Goal: Task Accomplishment & Management: Use online tool/utility

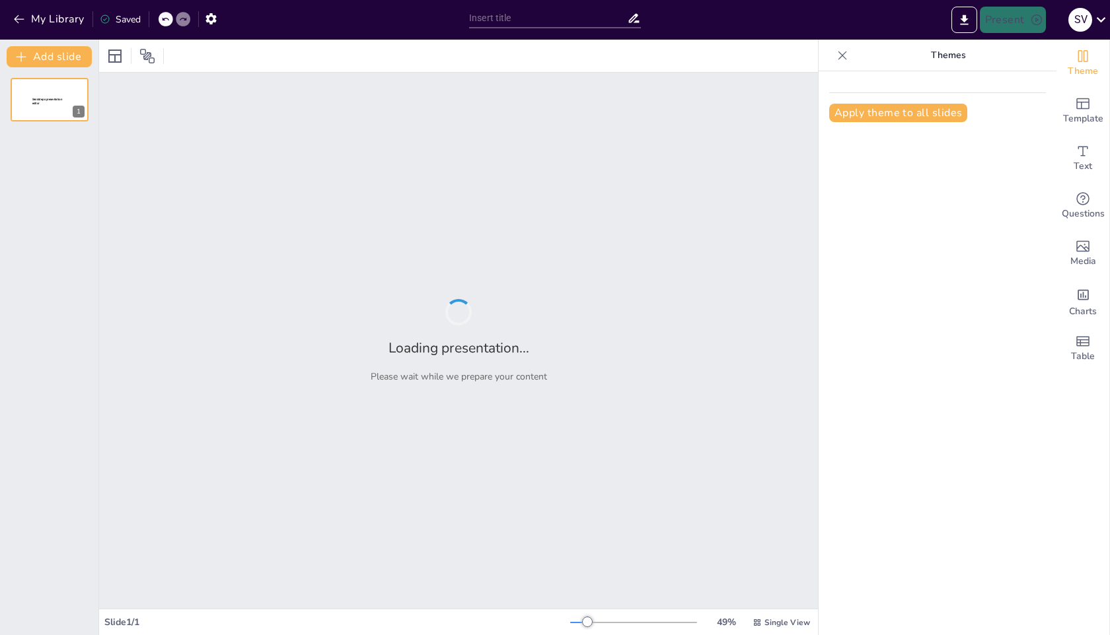
type input "RPM: The Secret Sauce for Smooth Package Management"
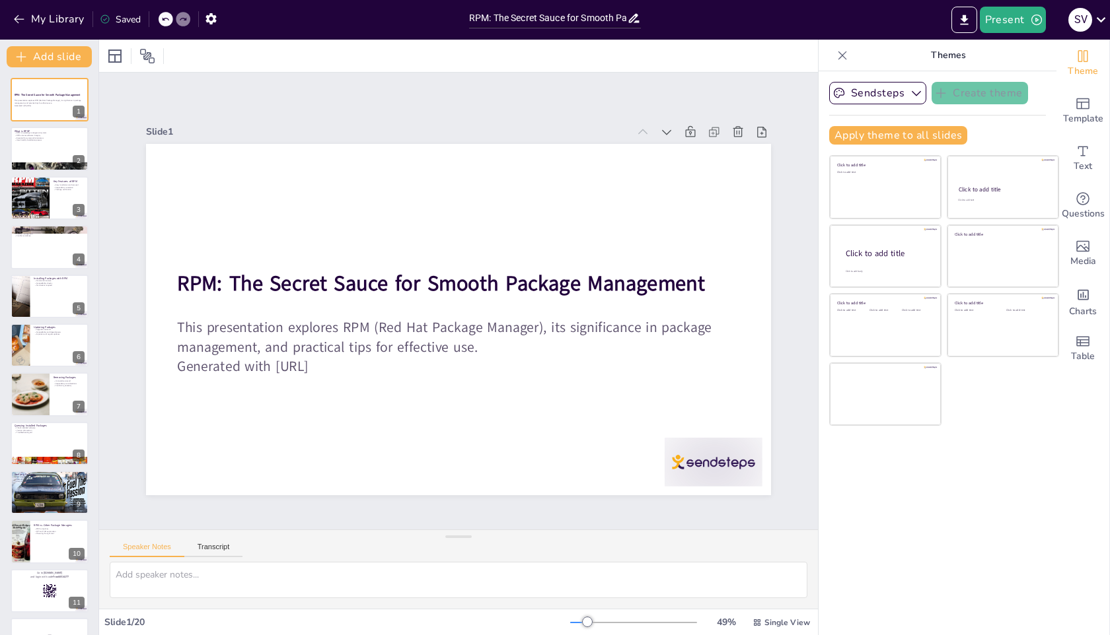
checkbox input "true"
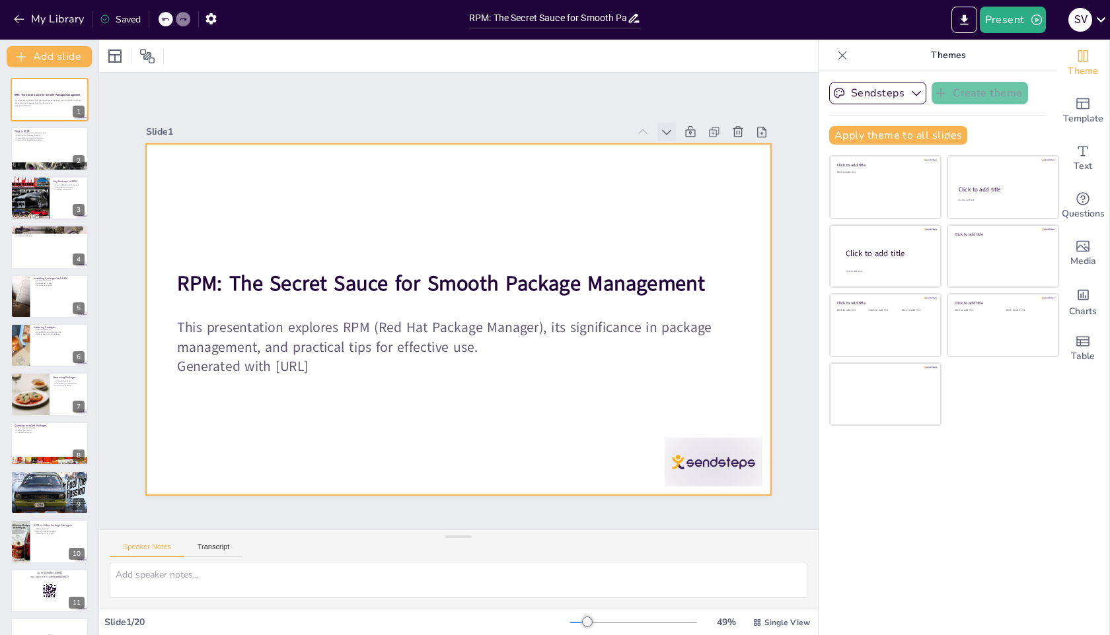
checkbox input "true"
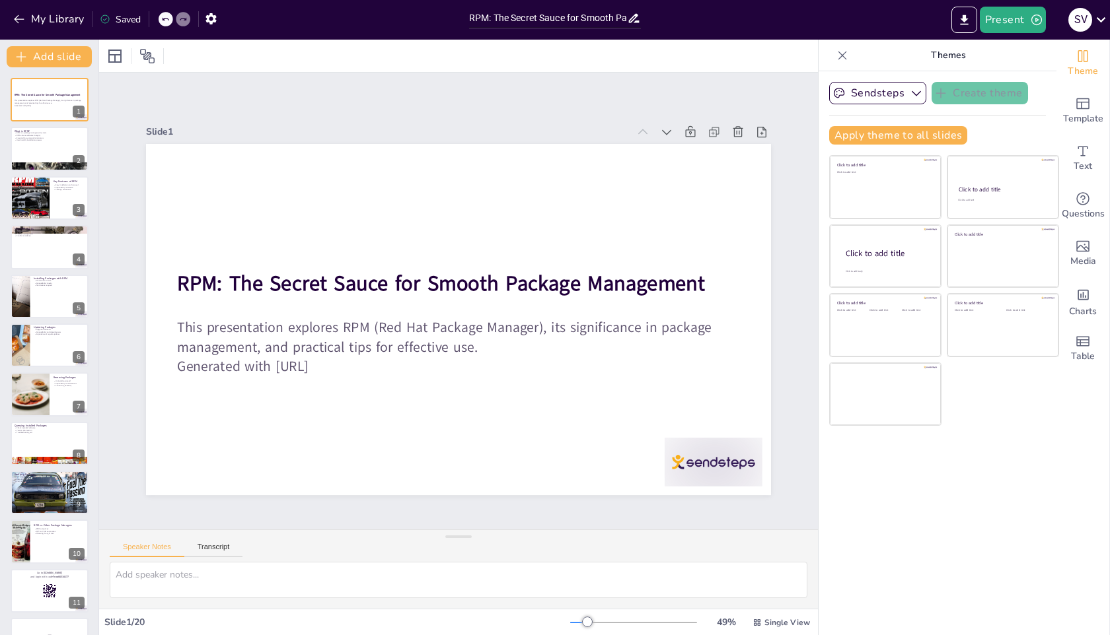
checkbox input "true"
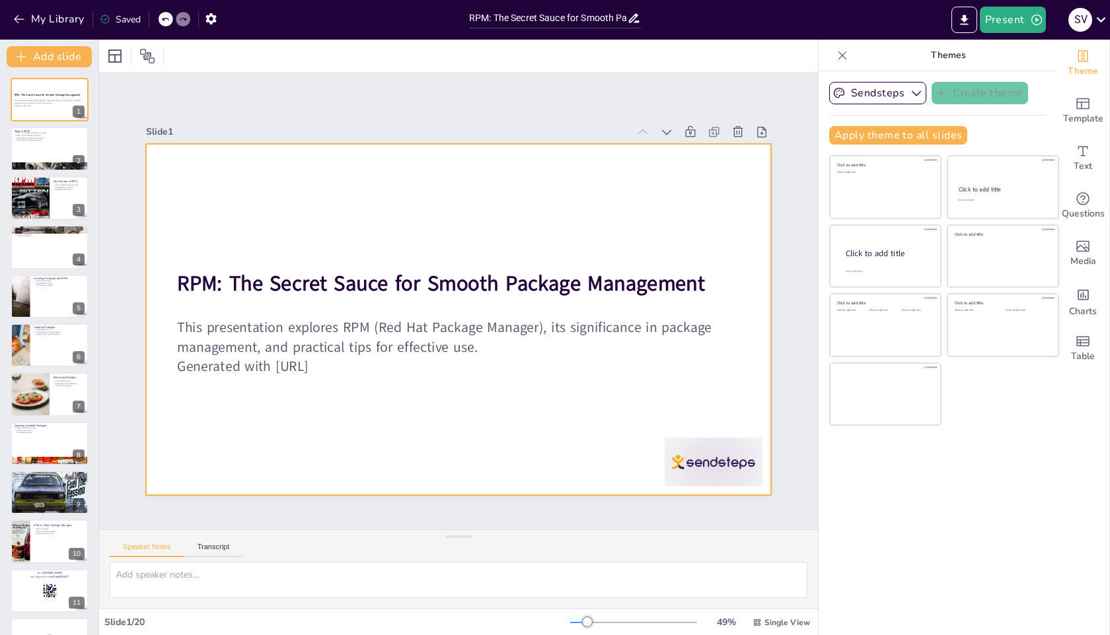
checkbox input "true"
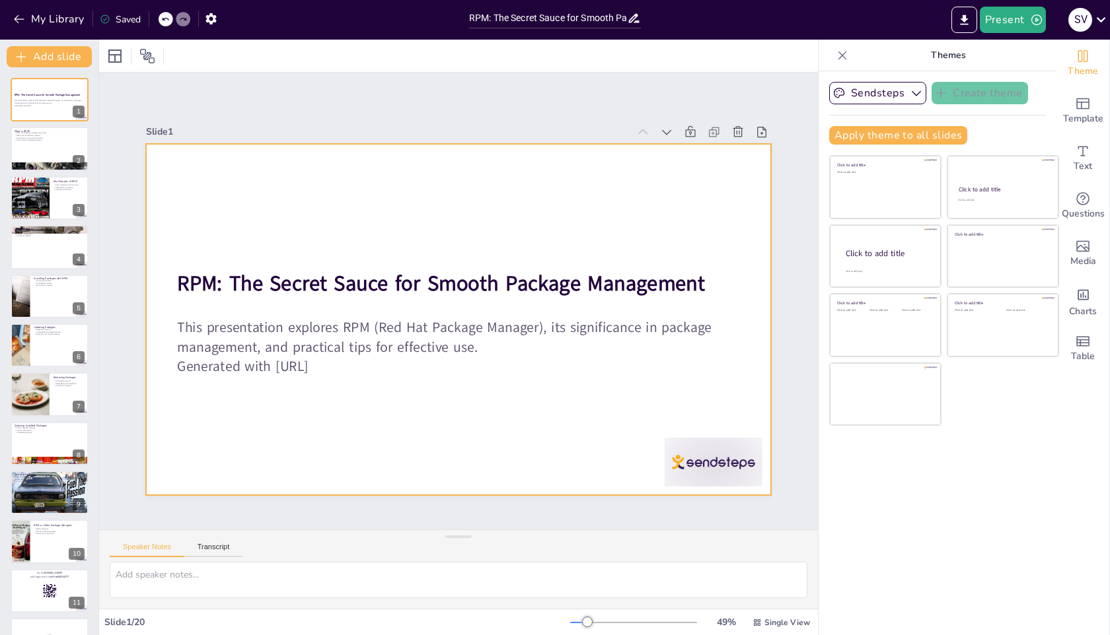
checkbox input "true"
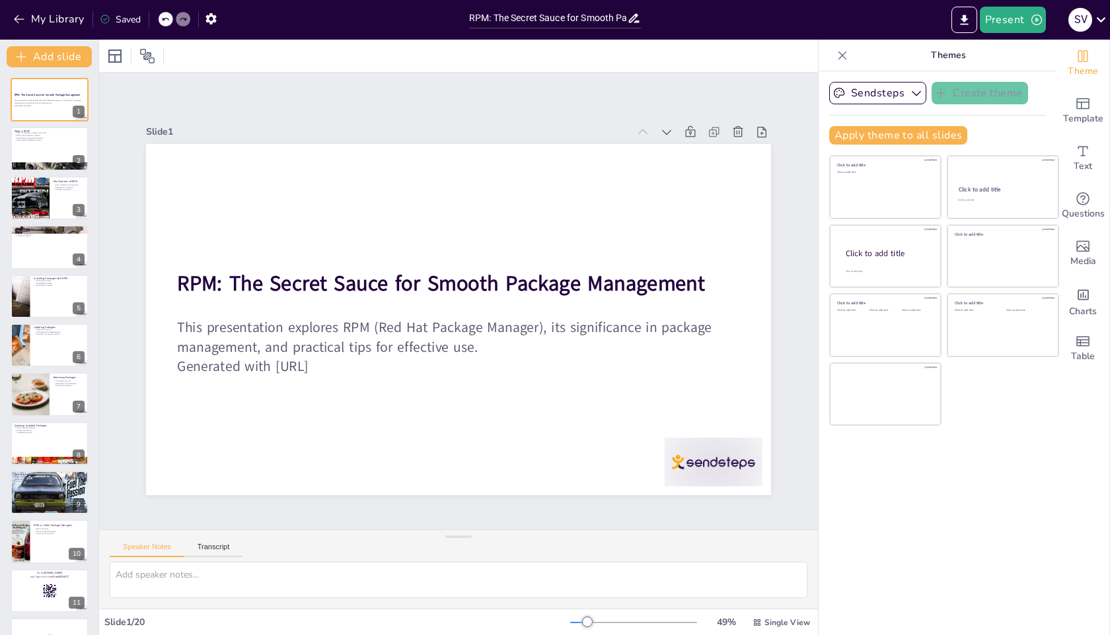
click at [779, 255] on div "Slide 1 RPM: The Secret Sauce for Smooth Package Management This presentation e…" at bounding box center [458, 301] width 736 height 460
checkbox input "true"
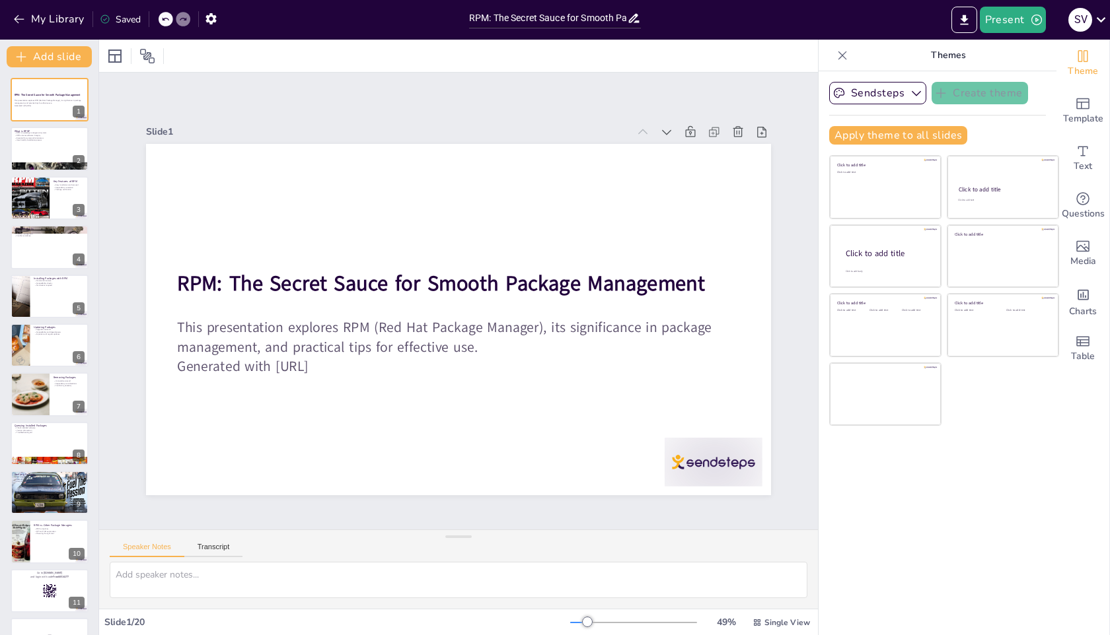
checkbox input "true"
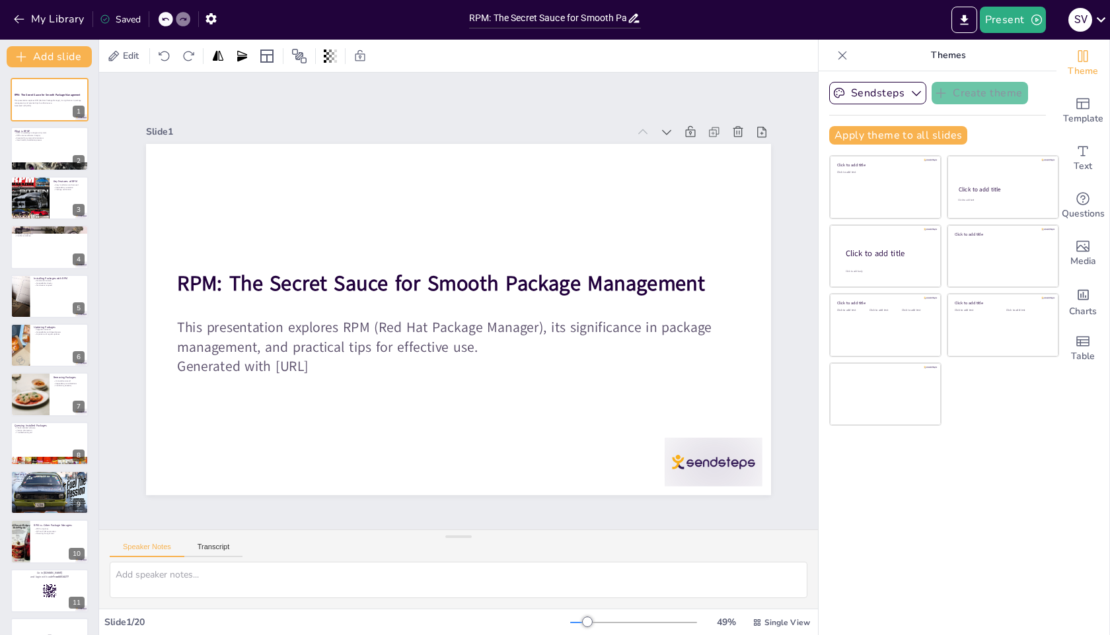
checkbox input "true"
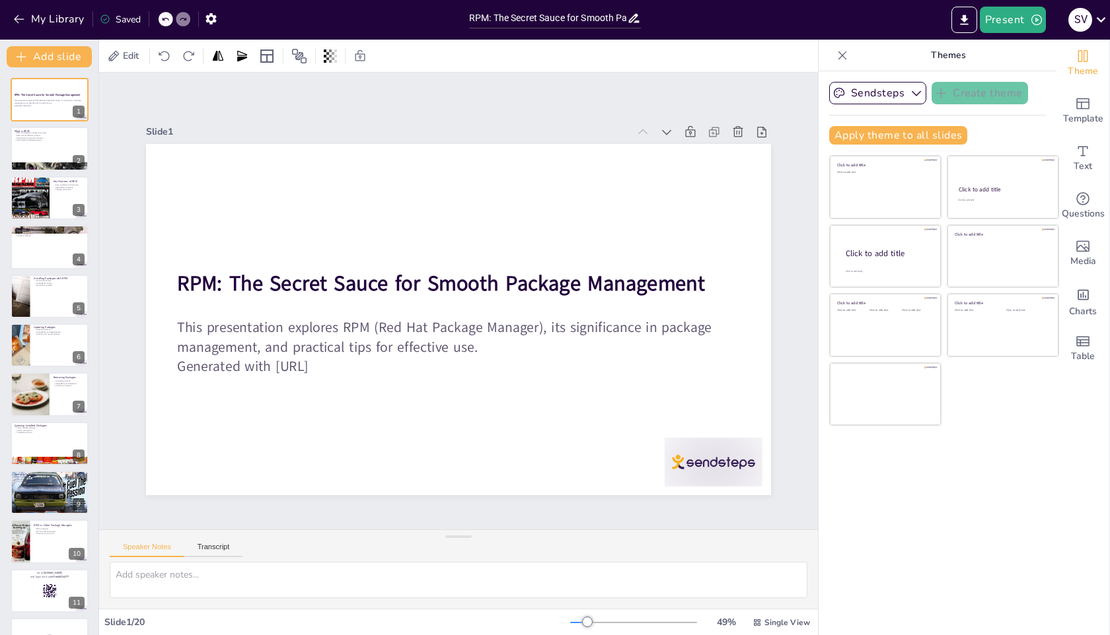
checkbox input "true"
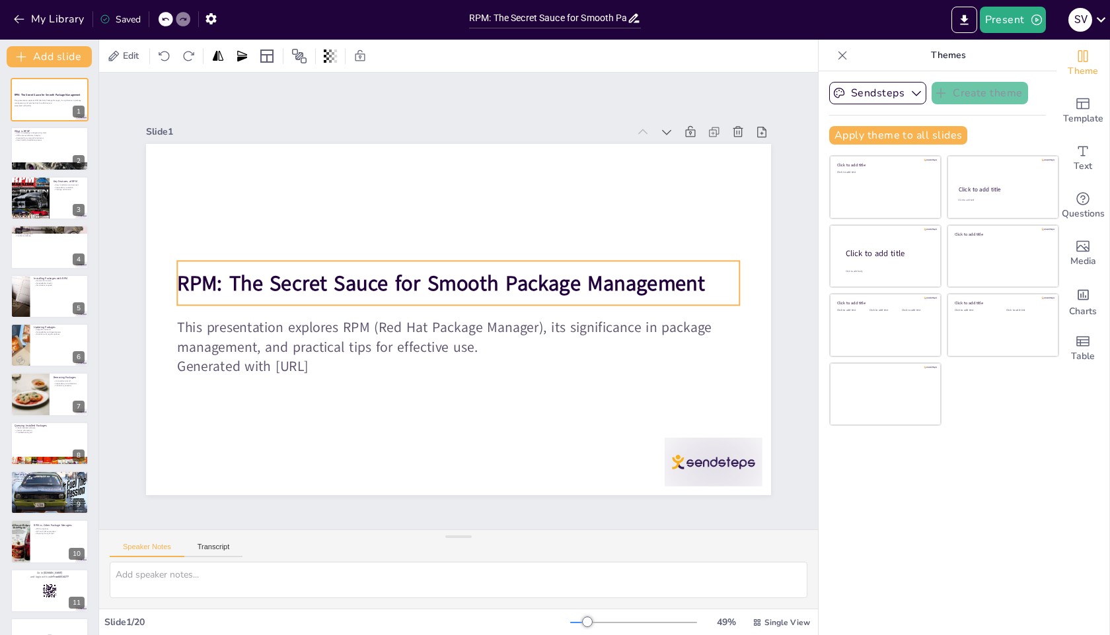
checkbox input "true"
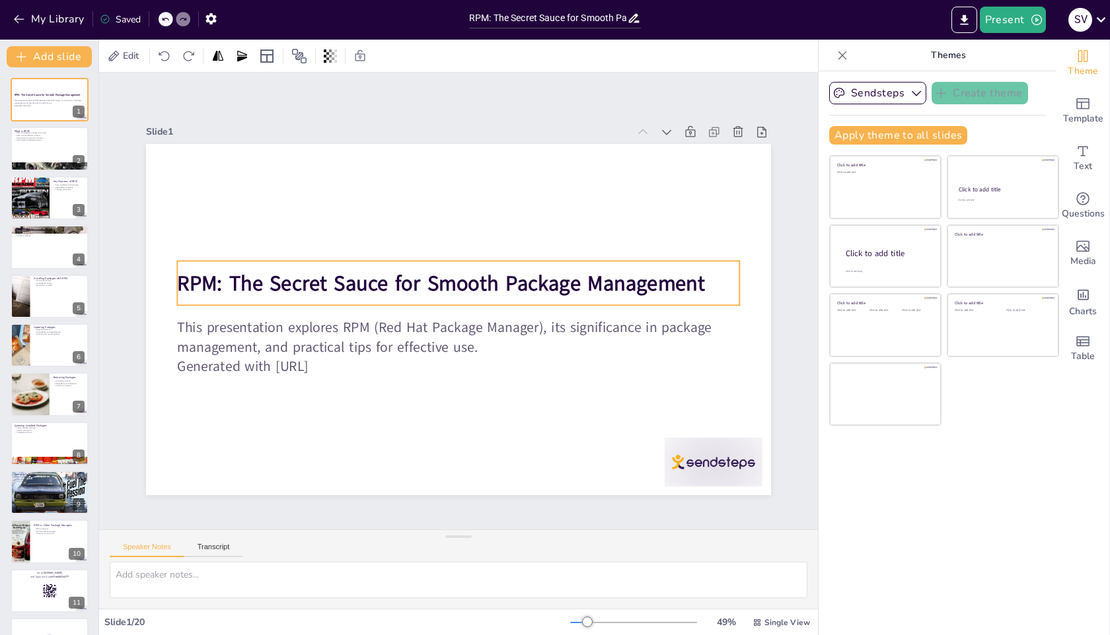
click at [574, 289] on strong "RPM: The Secret Sauce for Smooth Package Management" at bounding box center [443, 281] width 528 height 83
checkbox input "true"
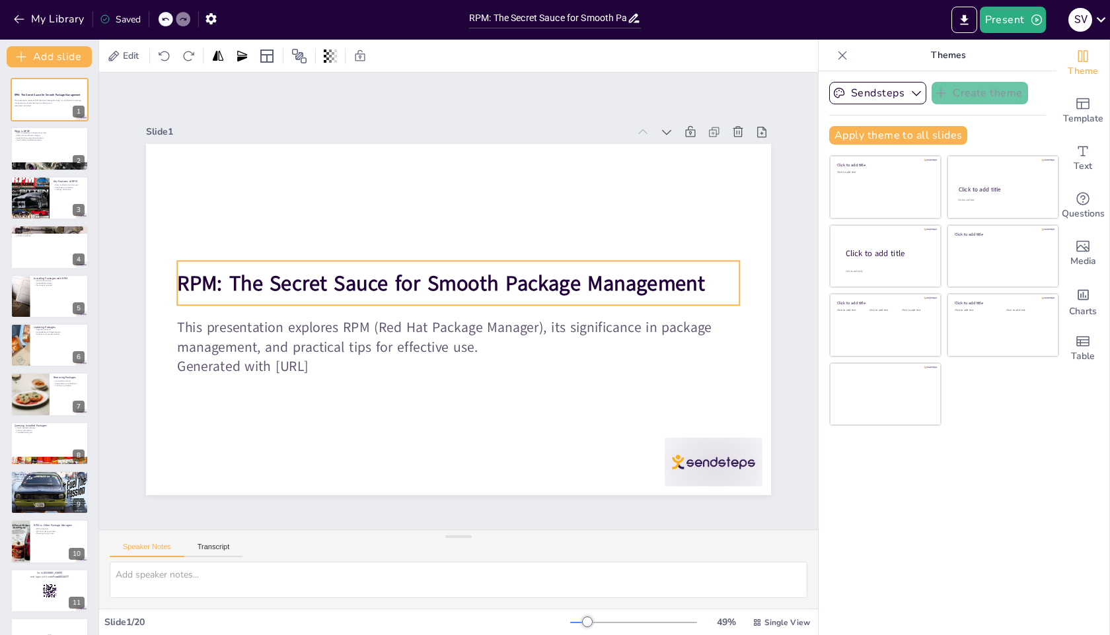
checkbox input "true"
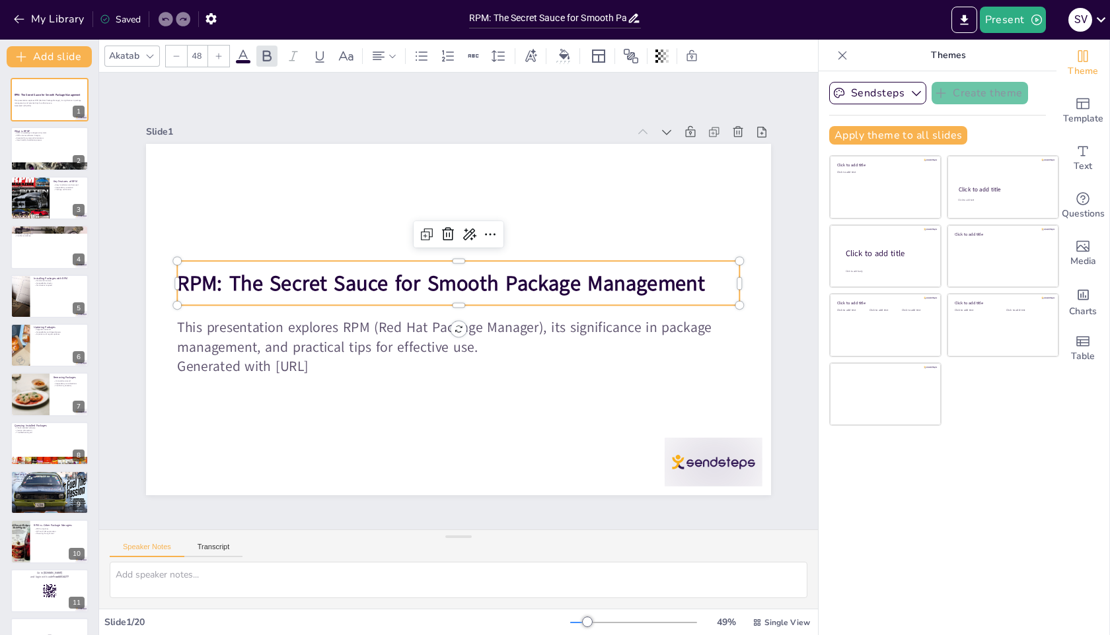
checkbox input "true"
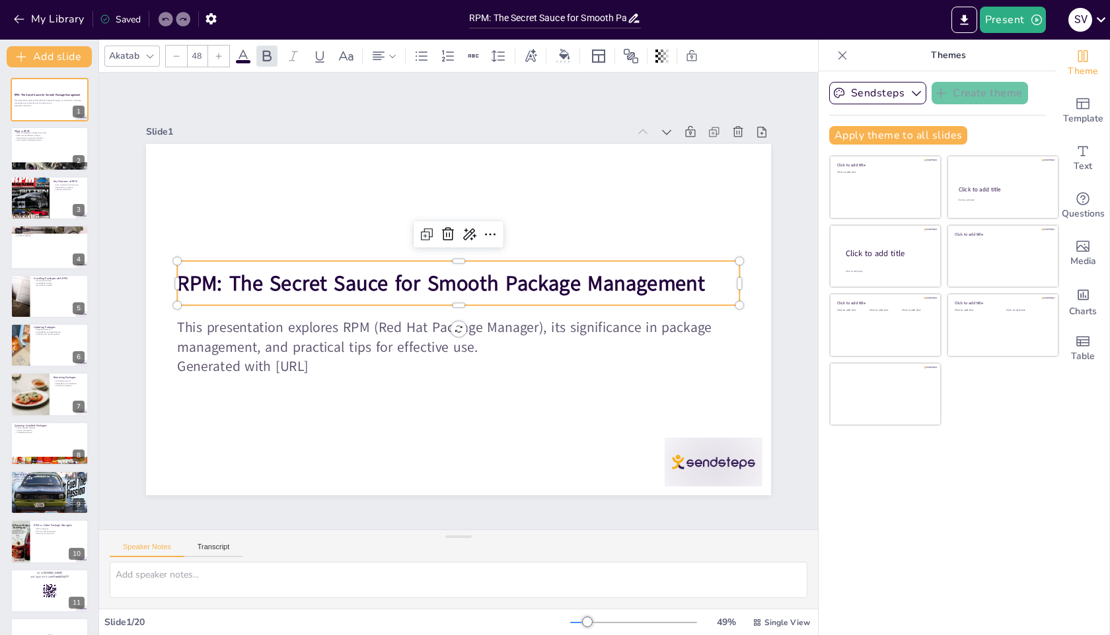
checkbox input "true"
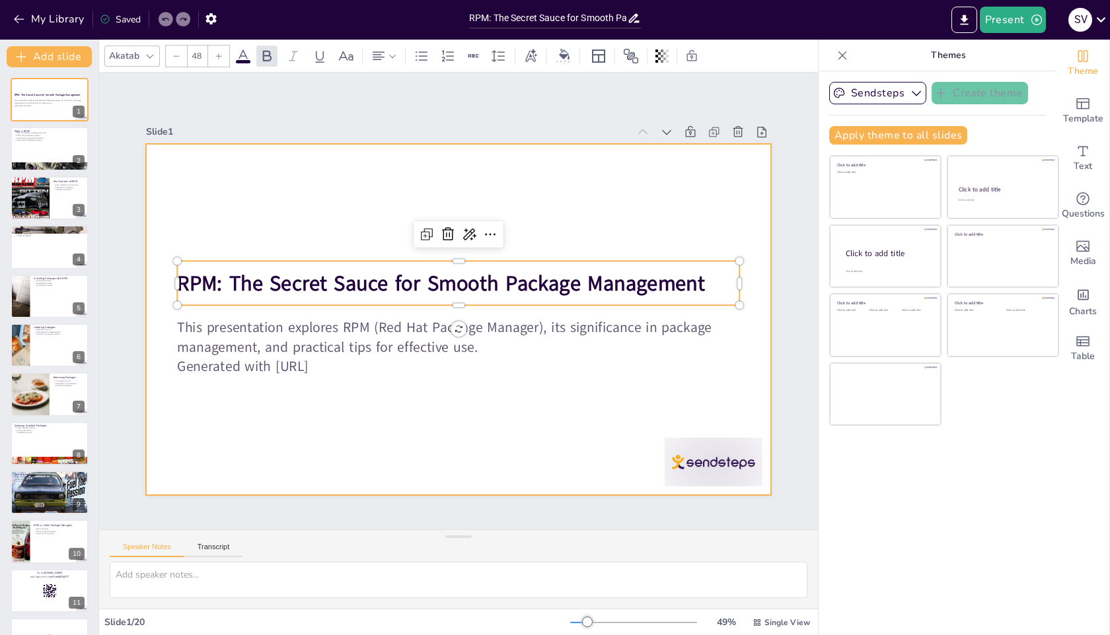
click at [575, 209] on div at bounding box center [458, 319] width 625 height 351
checkbox input "true"
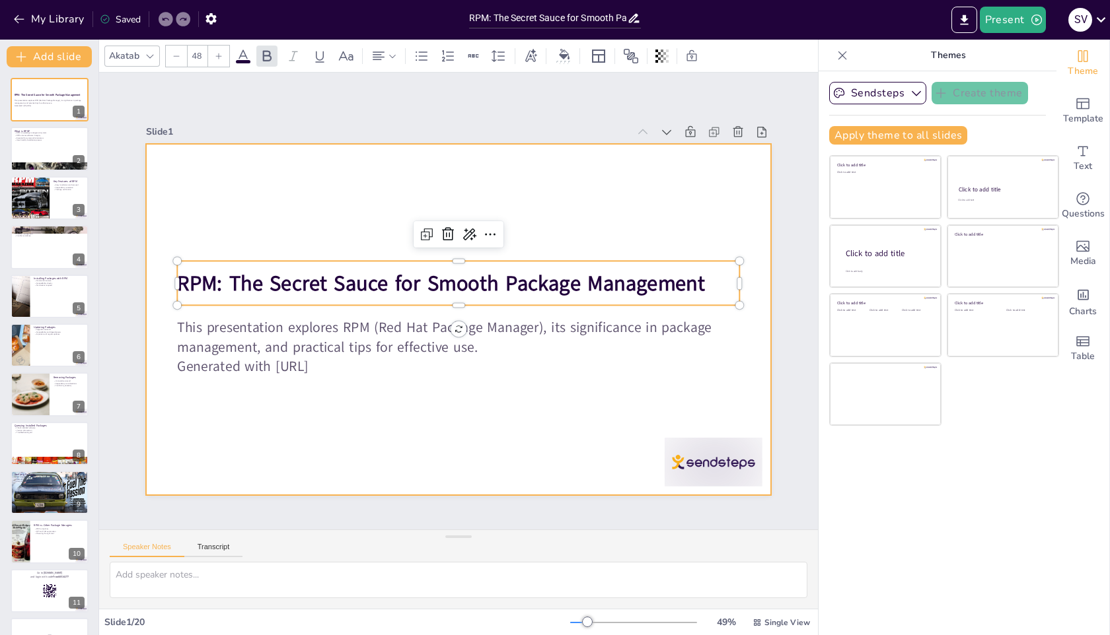
checkbox input "true"
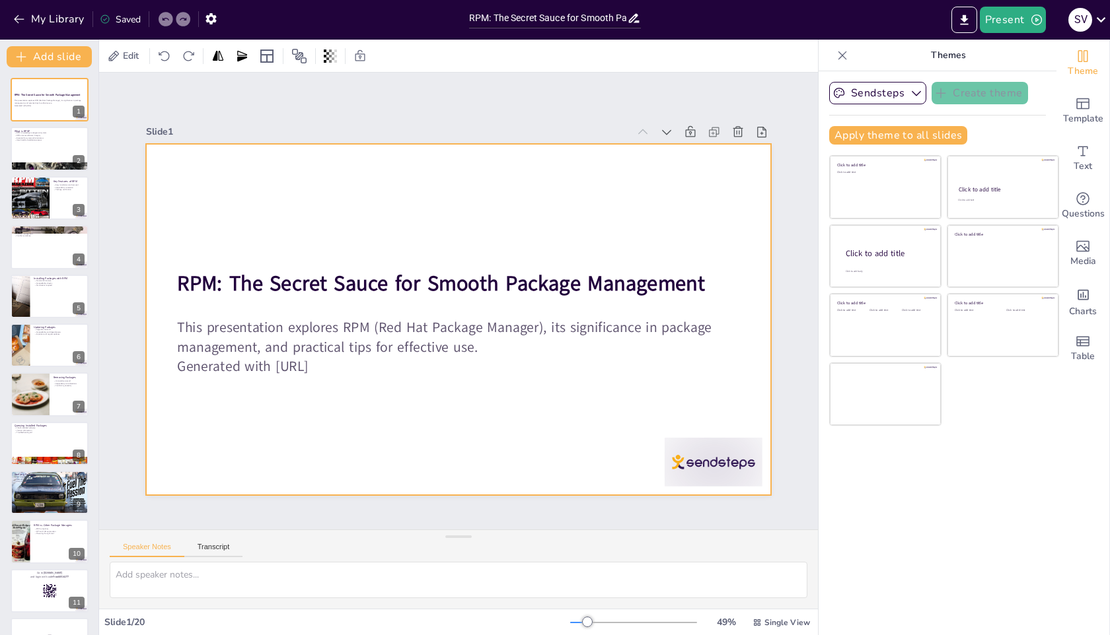
checkbox input "true"
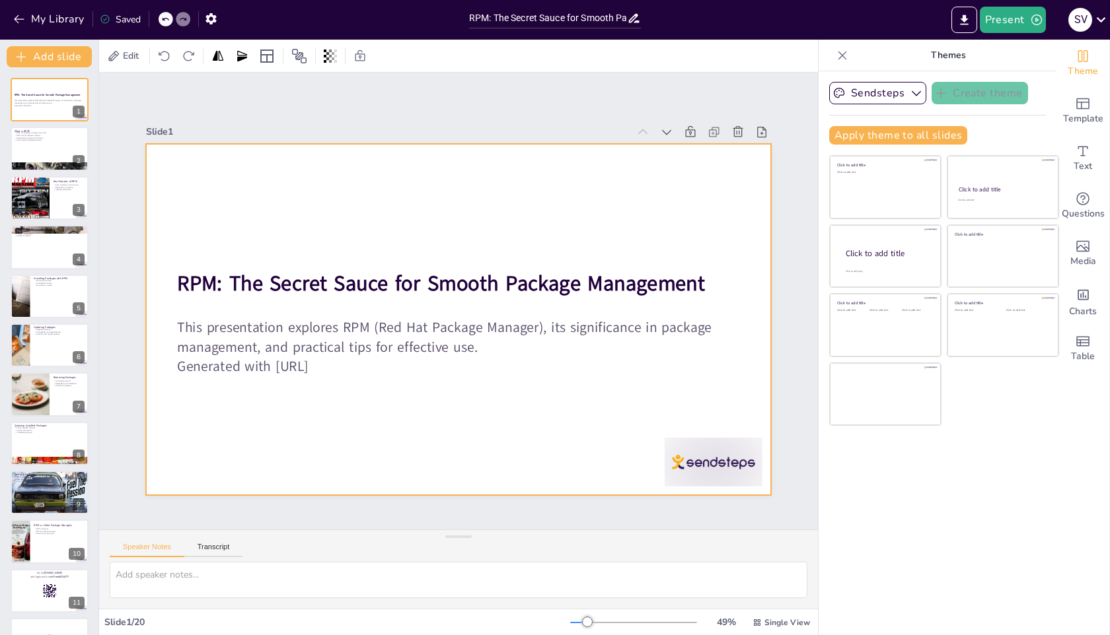
checkbox input "true"
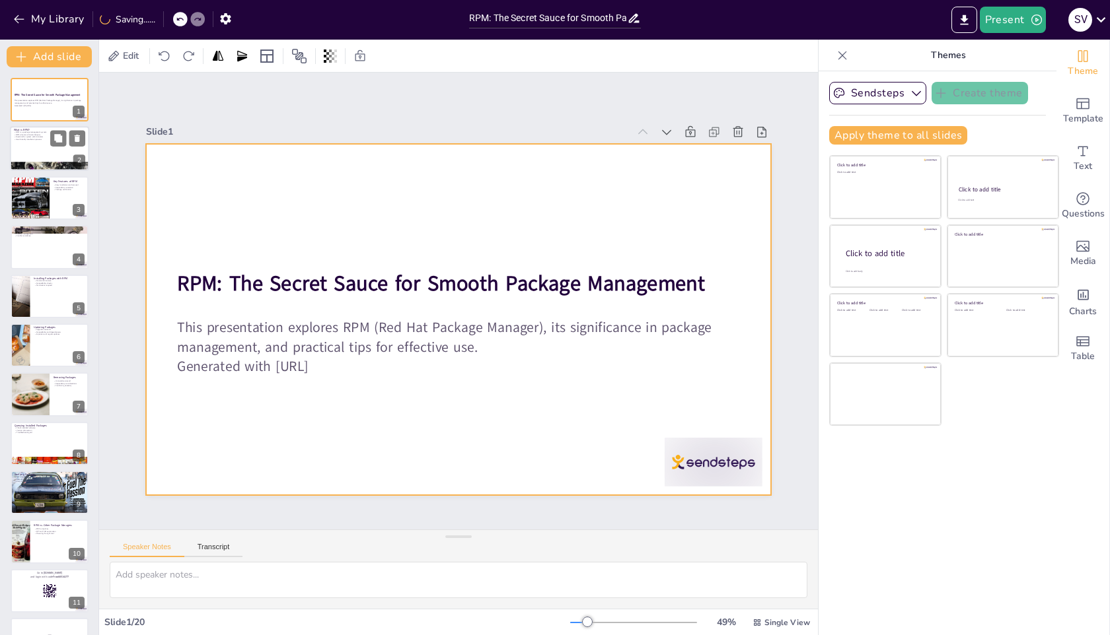
checkbox input "true"
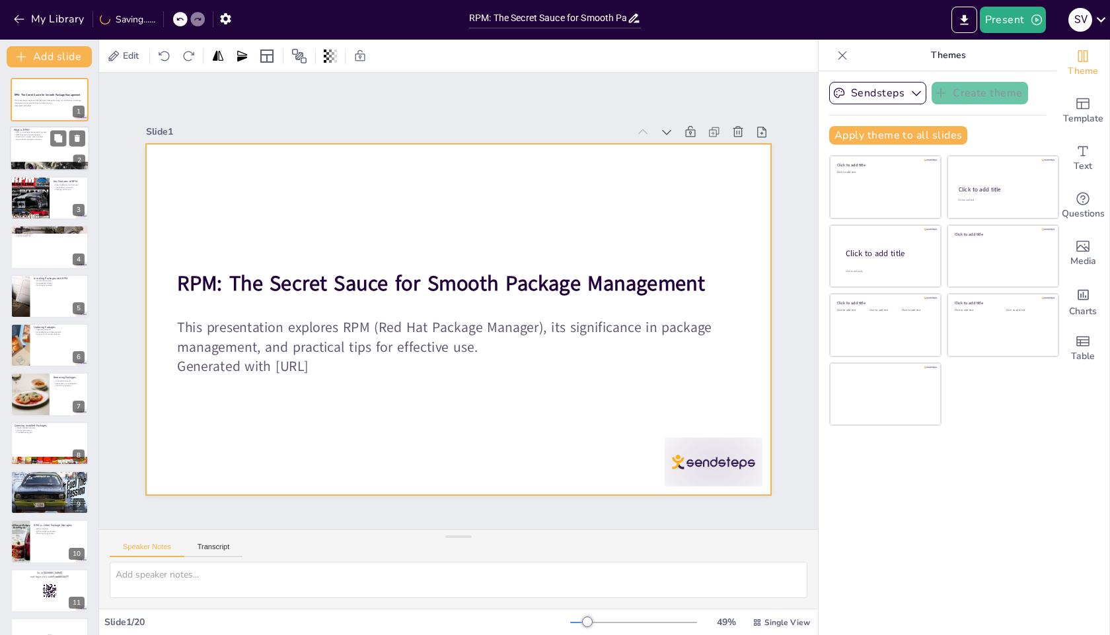
checkbox input "true"
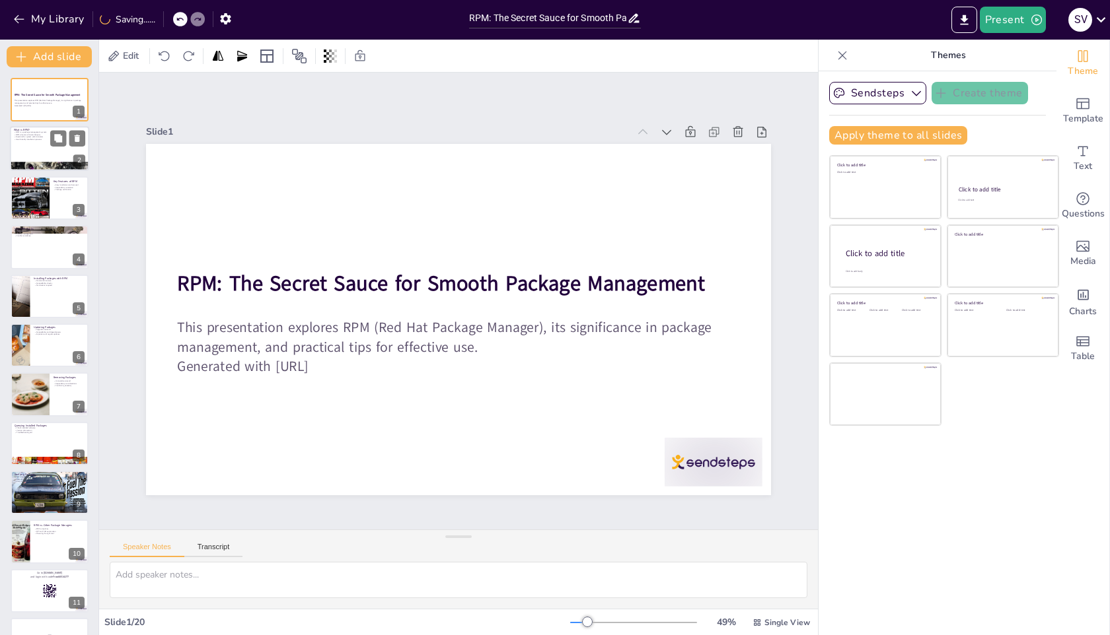
click at [49, 162] on div at bounding box center [49, 149] width 79 height 45
checkbox input "true"
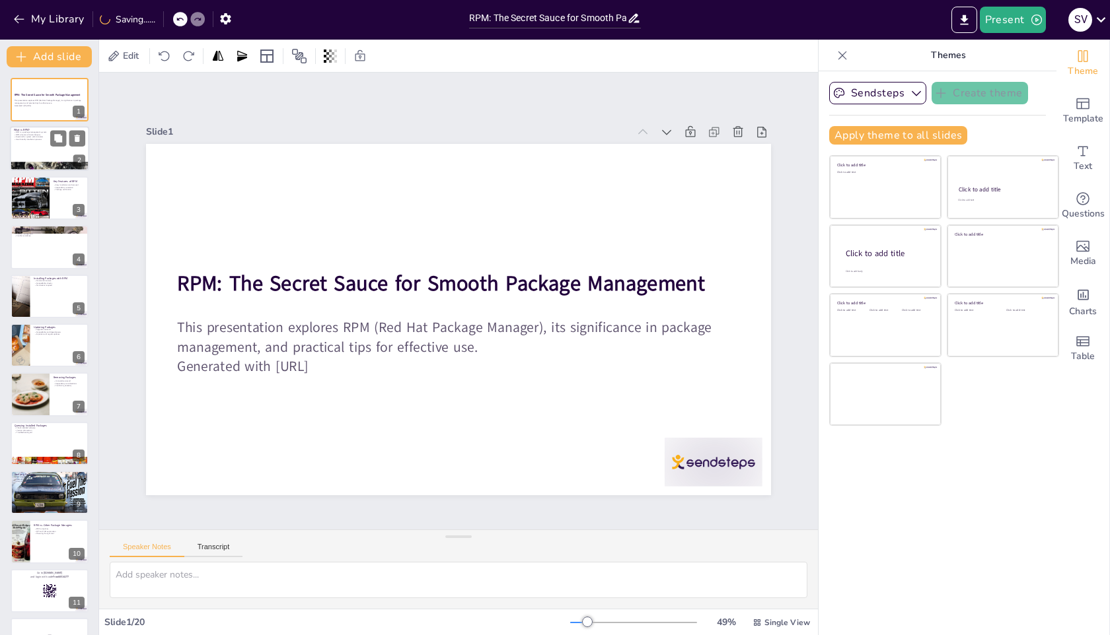
checkbox input "true"
type textarea "RPM stands for Red Hat Package Manager and is primarily used in various Linux d…"
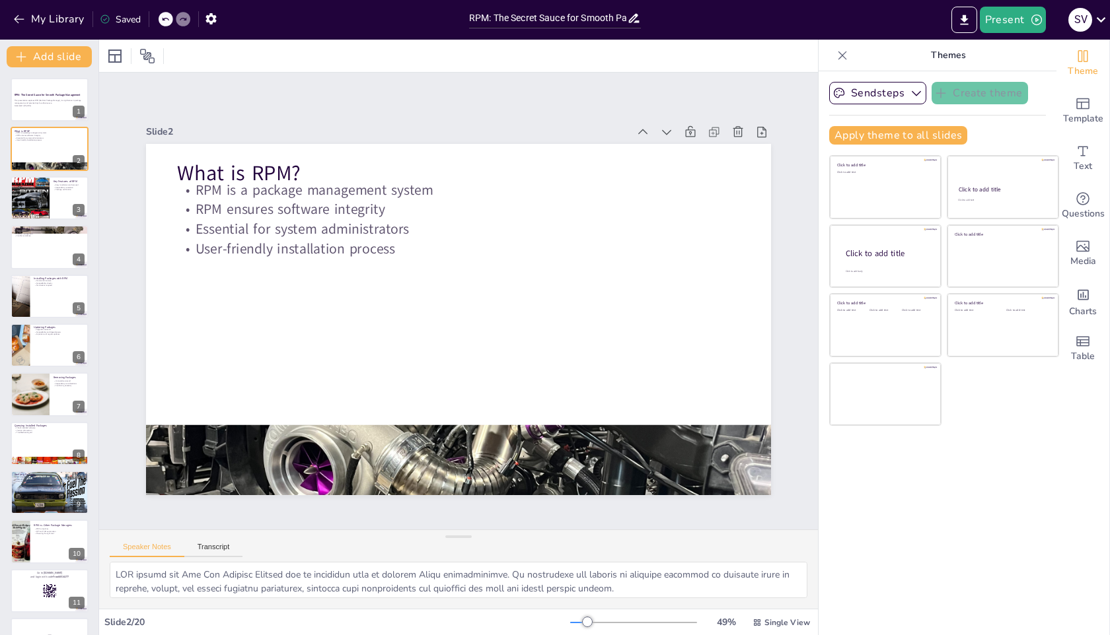
checkbox input "true"
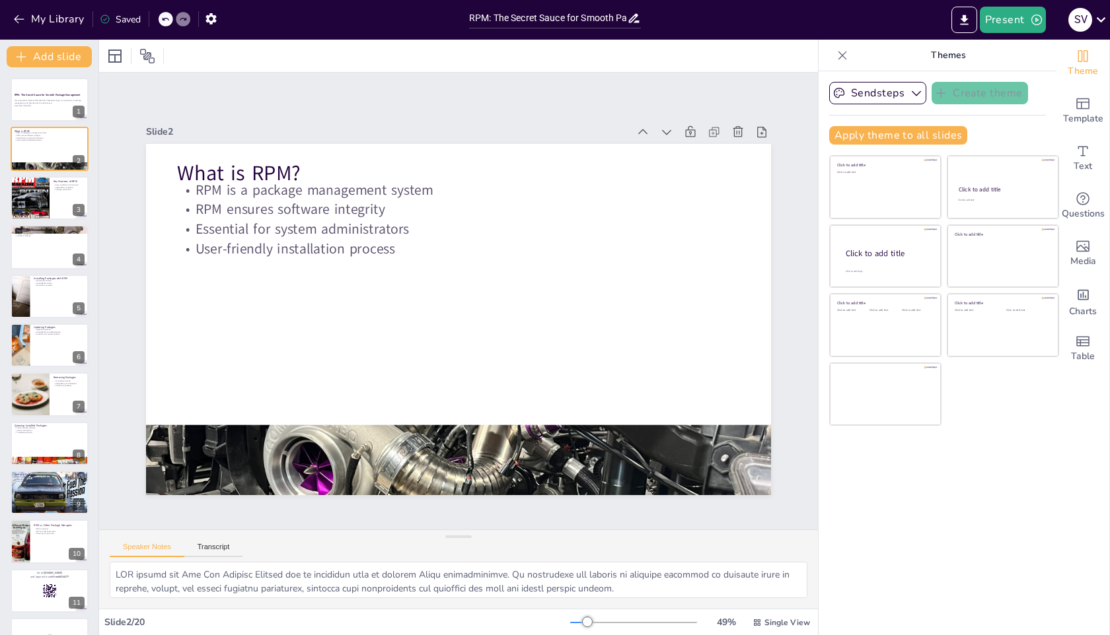
checkbox input "true"
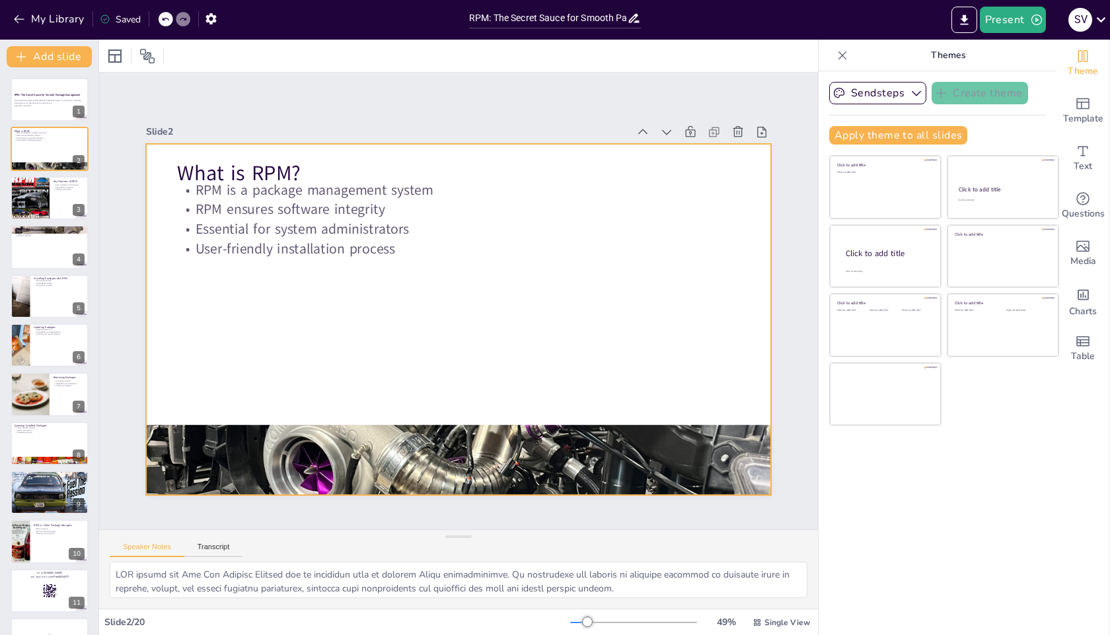
checkbox input "true"
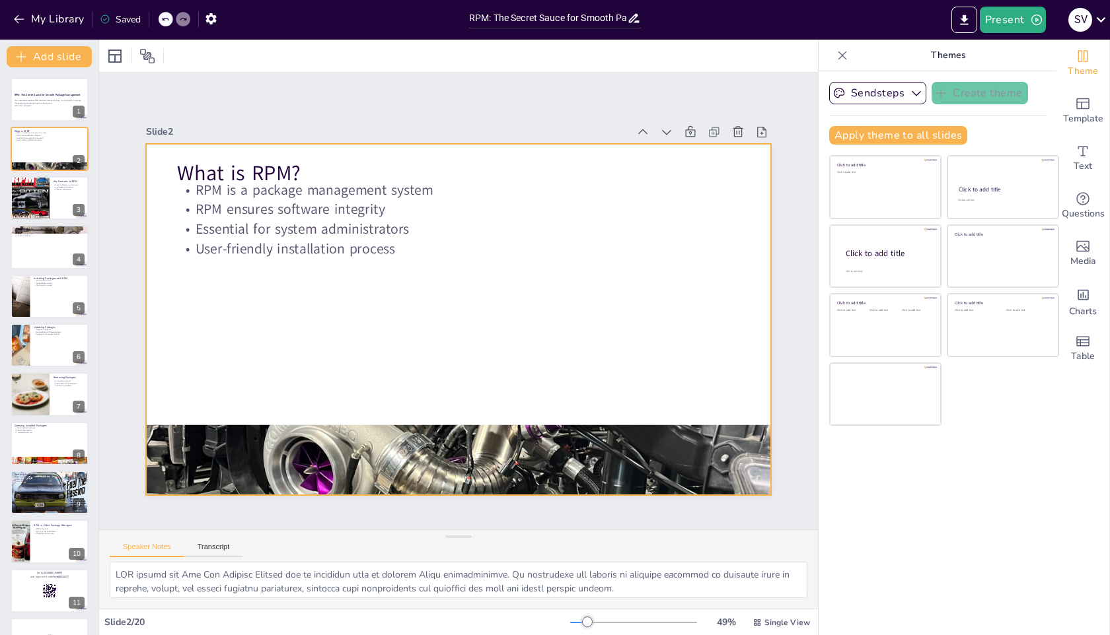
checkbox input "true"
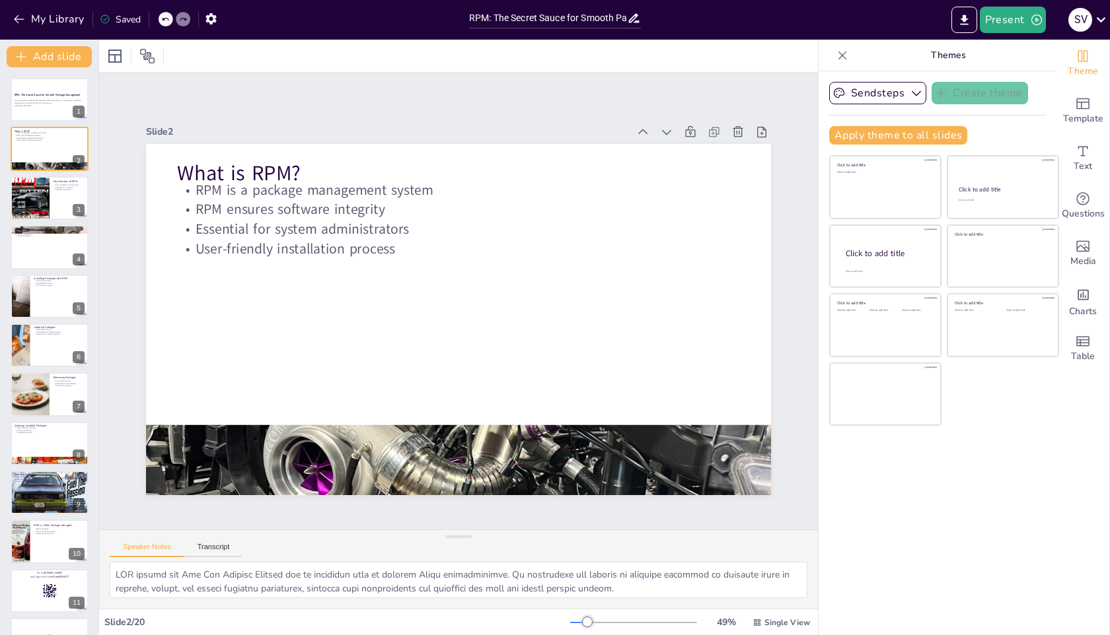
click at [602, 622] on div at bounding box center [633, 623] width 127 height 11
checkbox input "true"
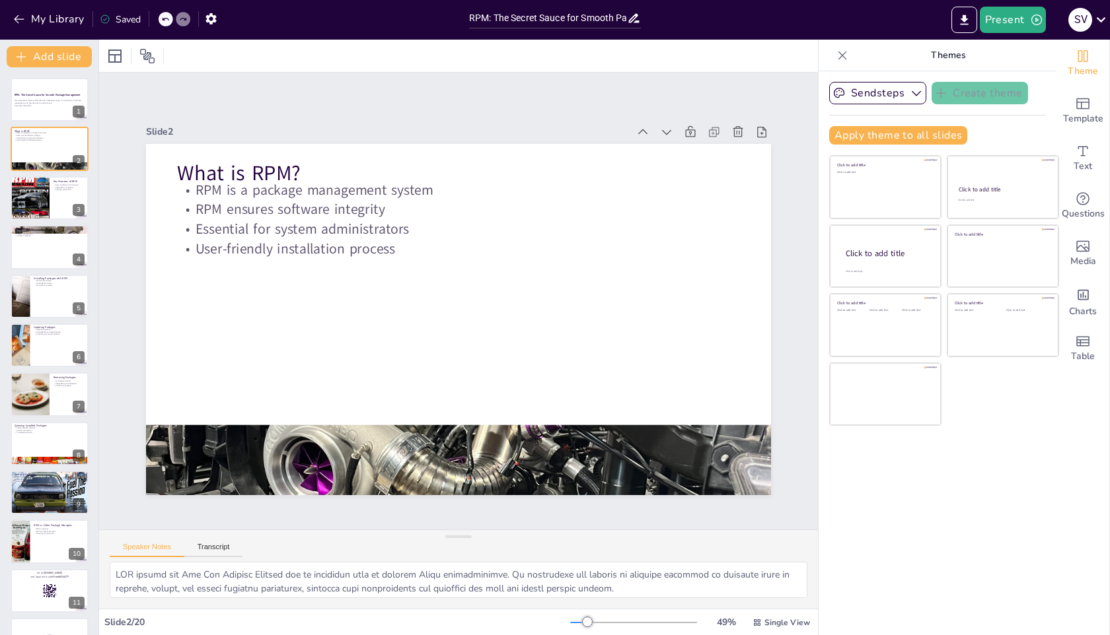
checkbox input "true"
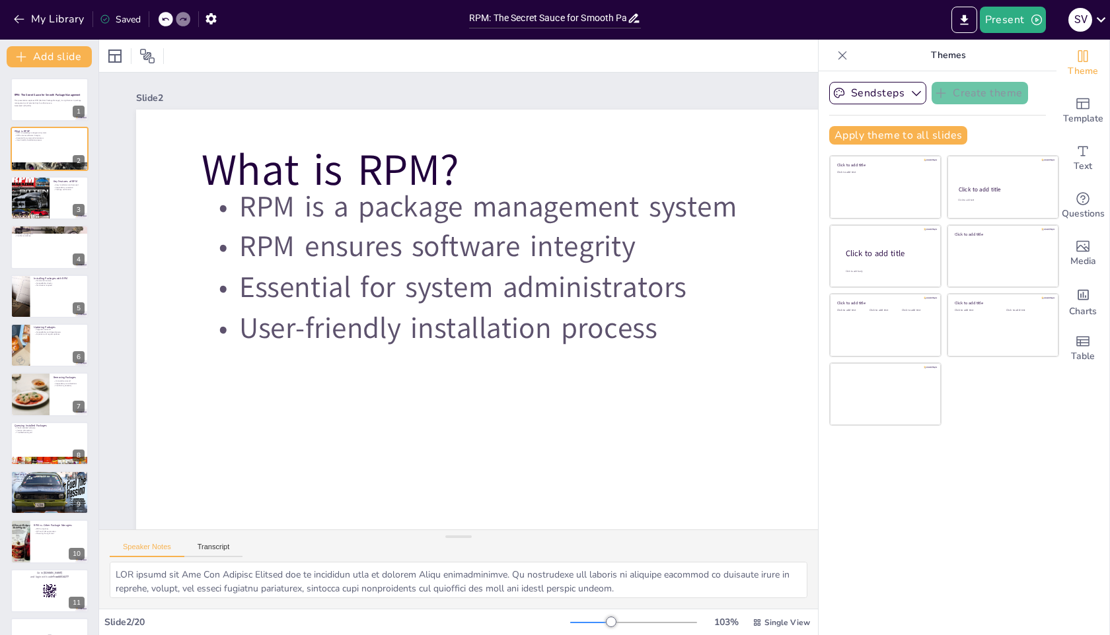
click at [590, 622] on div at bounding box center [590, 622] width 41 height 1
checkbox input "true"
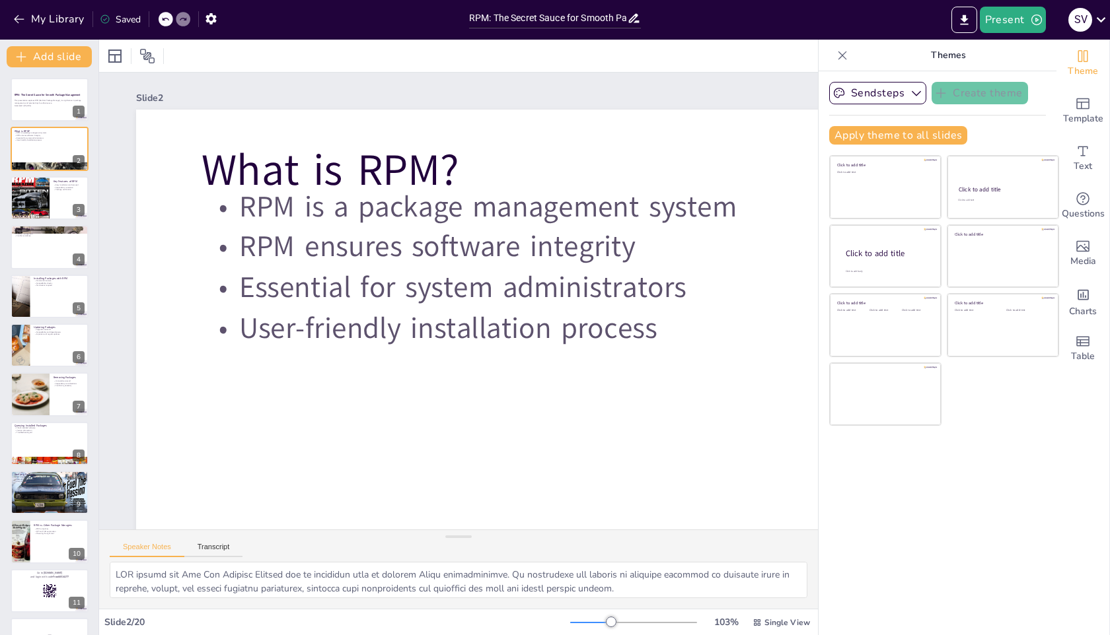
checkbox input "true"
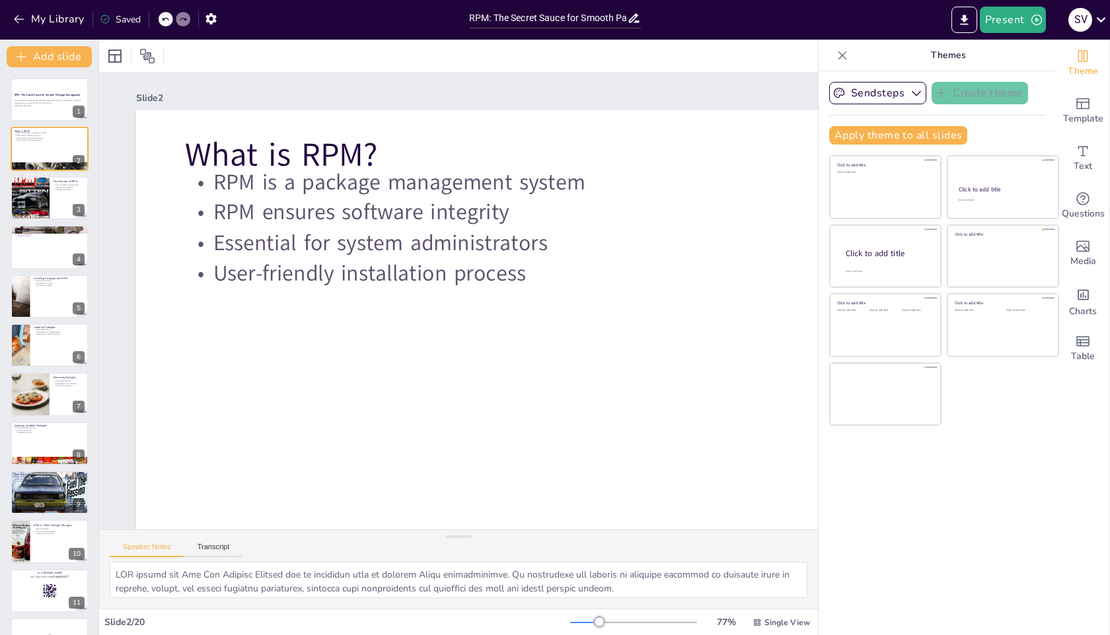
checkbox input "true"
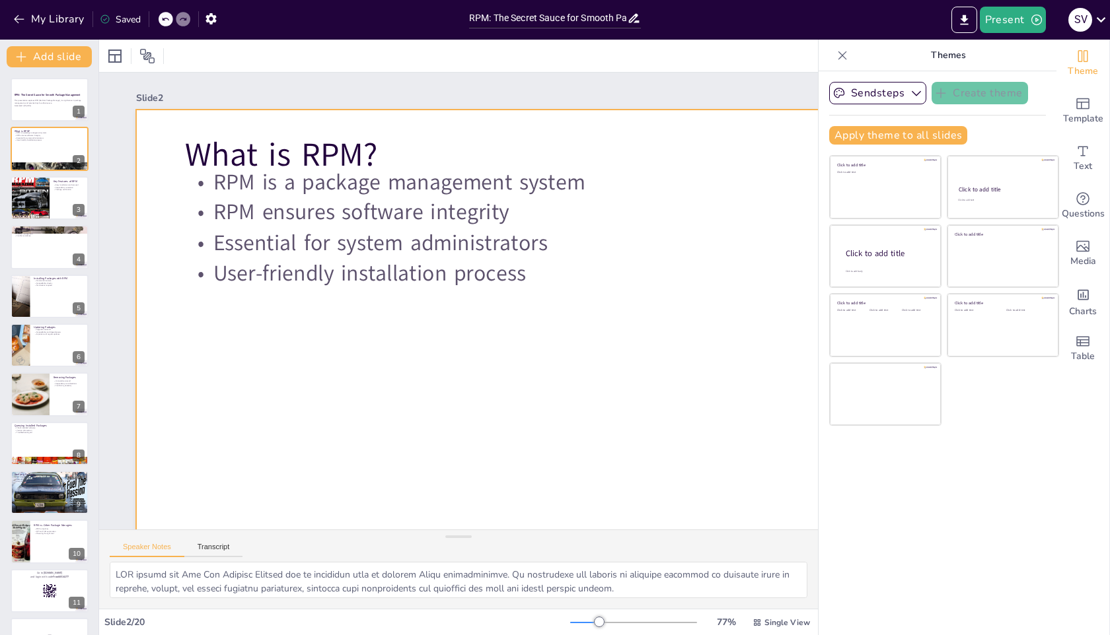
checkbox input "true"
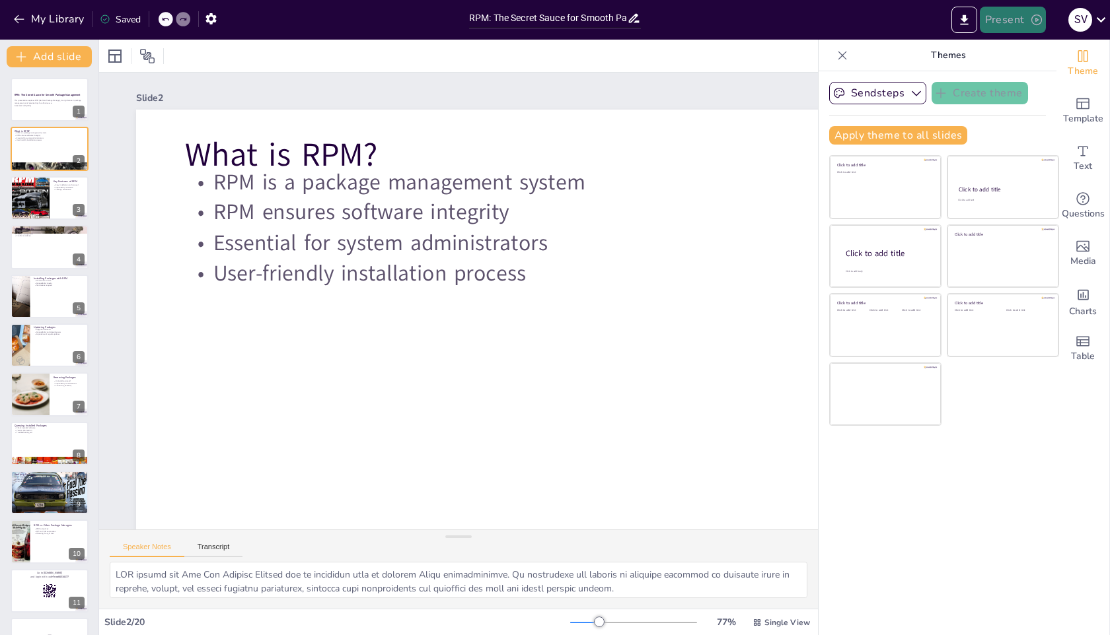
click at [1015, 23] on button "Present" at bounding box center [1013, 20] width 66 height 26
click at [1013, 52] on li "Preview presentation" at bounding box center [1033, 48] width 104 height 21
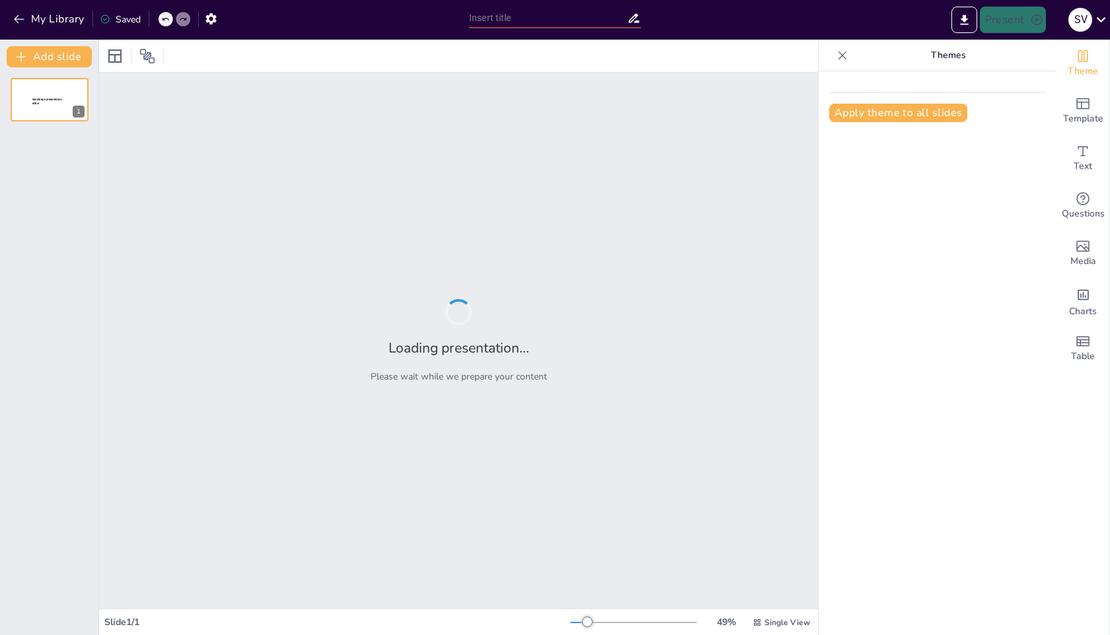
type input "RPM: The Secret Sauce for Smooth Package Management"
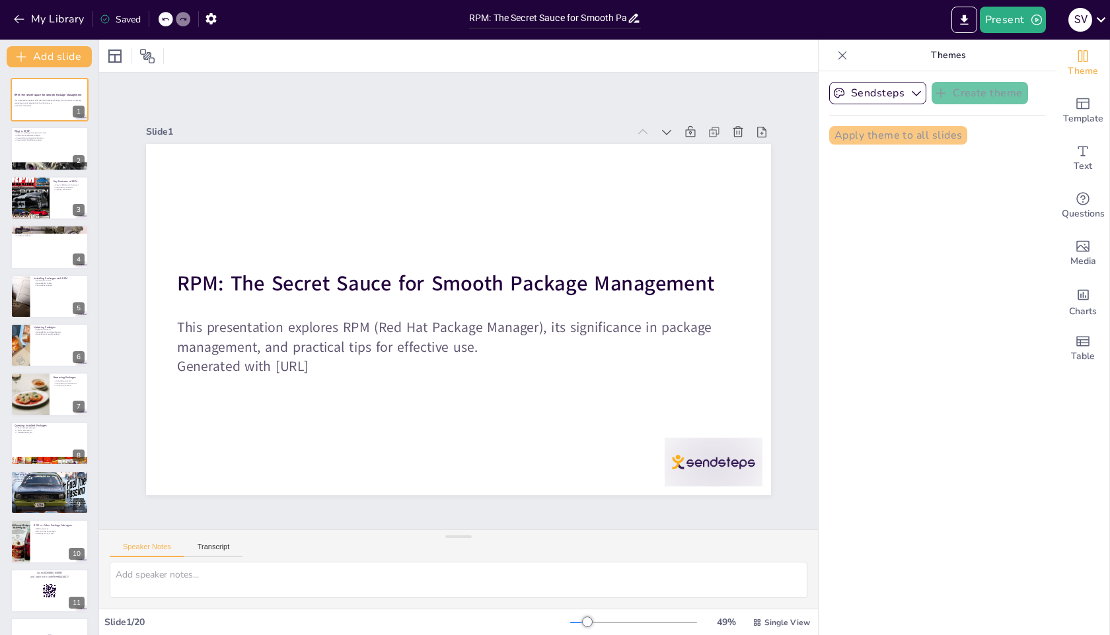
checkbox input "true"
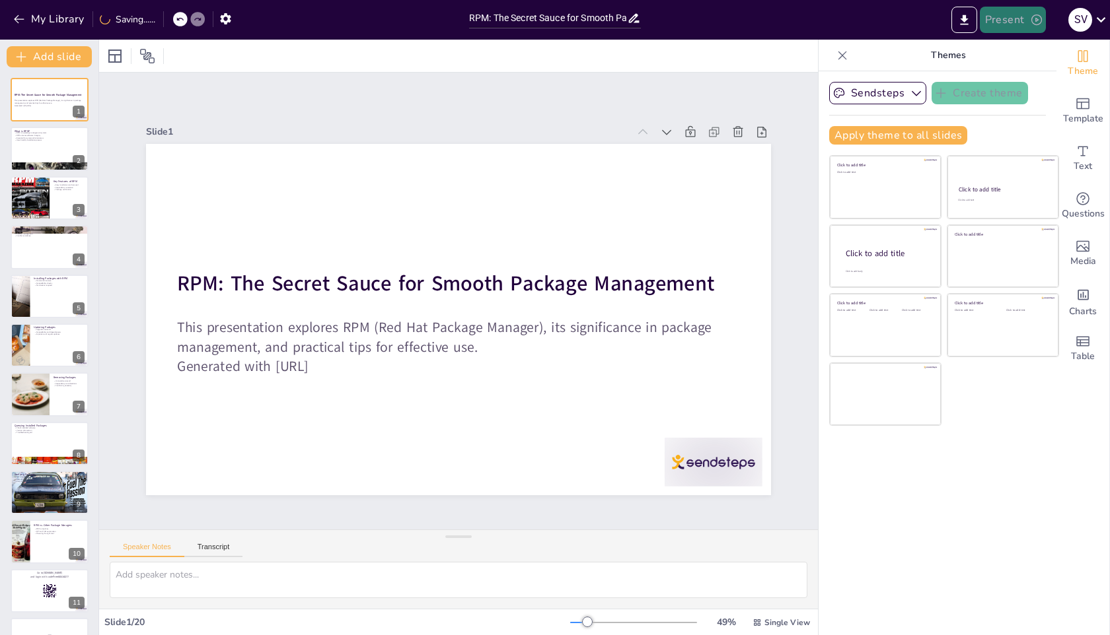
click at [1010, 21] on button "Present" at bounding box center [1013, 20] width 66 height 26
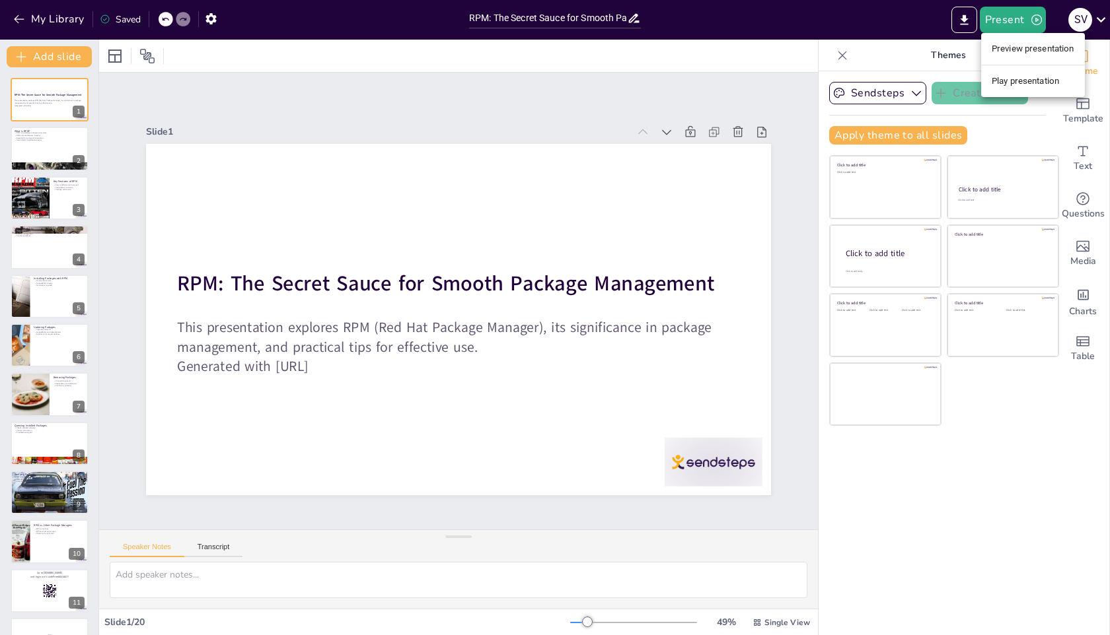
click at [1021, 77] on li "Play presentation" at bounding box center [1033, 81] width 104 height 21
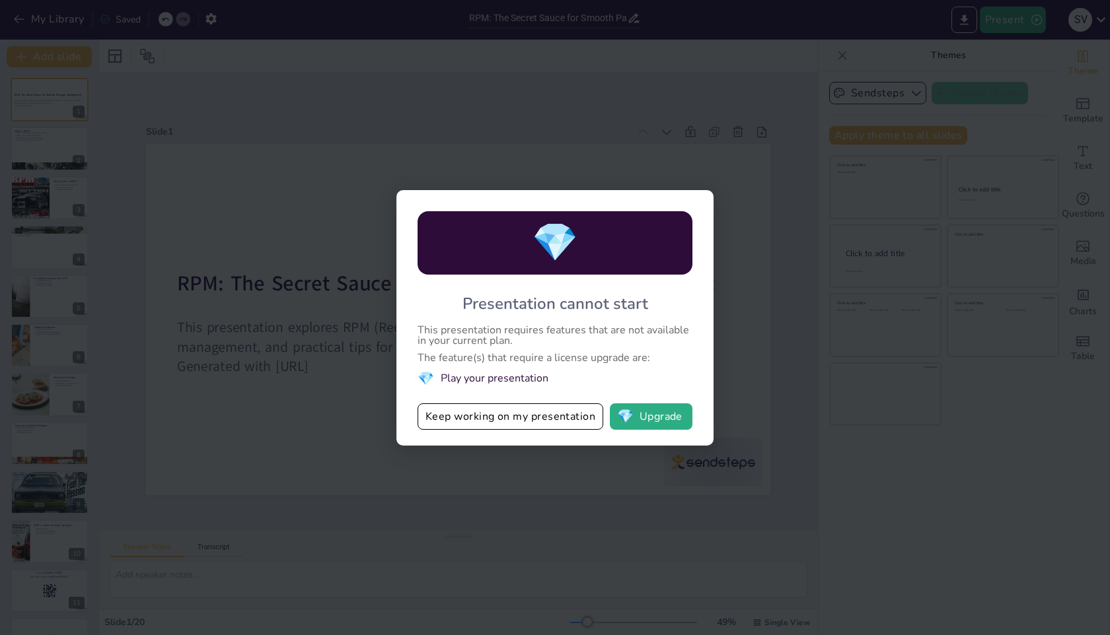
click at [475, 381] on li "💎 Play your presentation" at bounding box center [554, 379] width 275 height 18
click at [517, 420] on button "Keep working on my presentation" at bounding box center [510, 417] width 186 height 26
checkbox input "true"
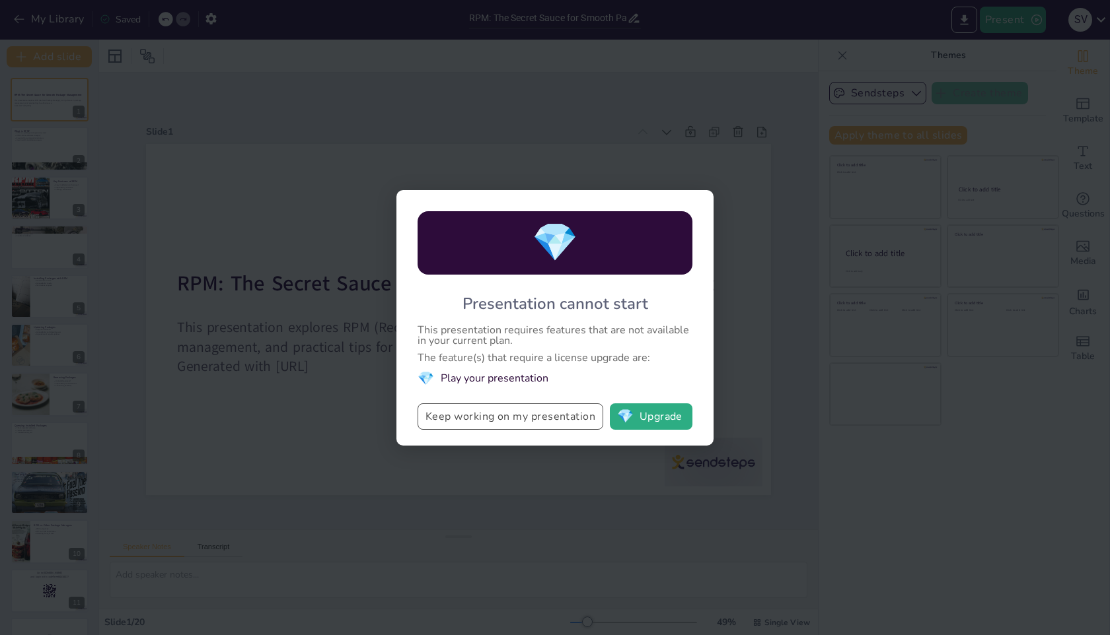
checkbox input "true"
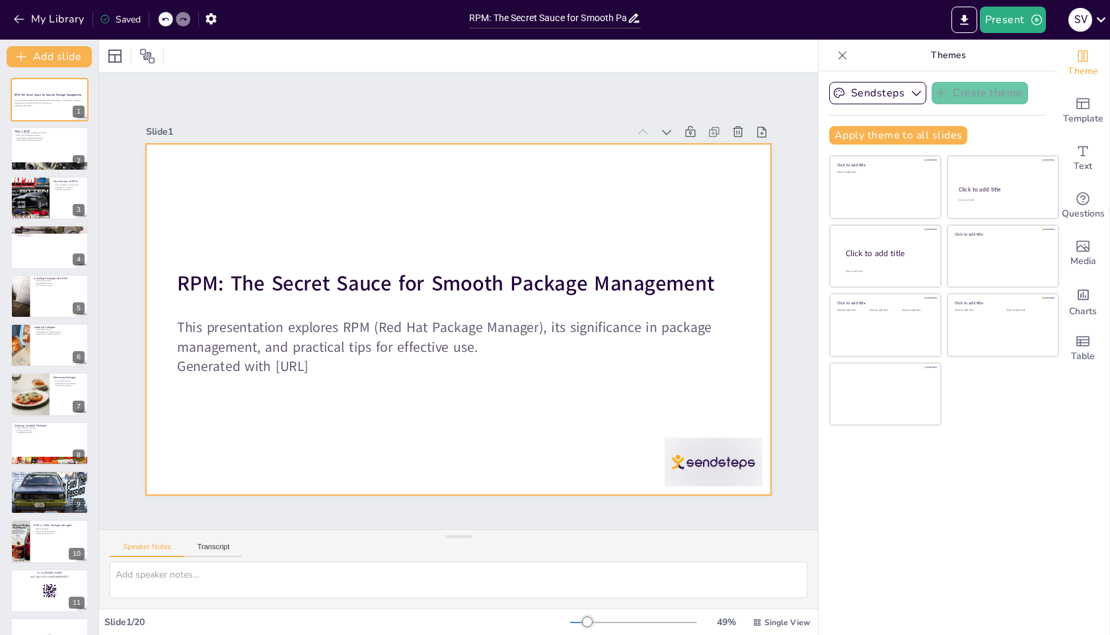
checkbox input "true"
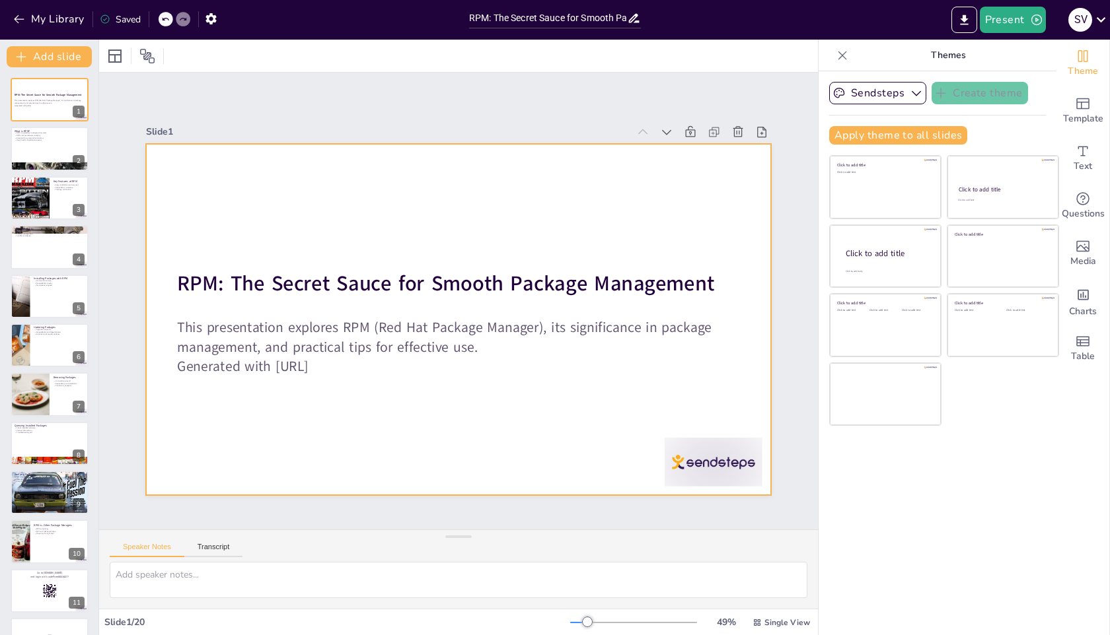
checkbox input "true"
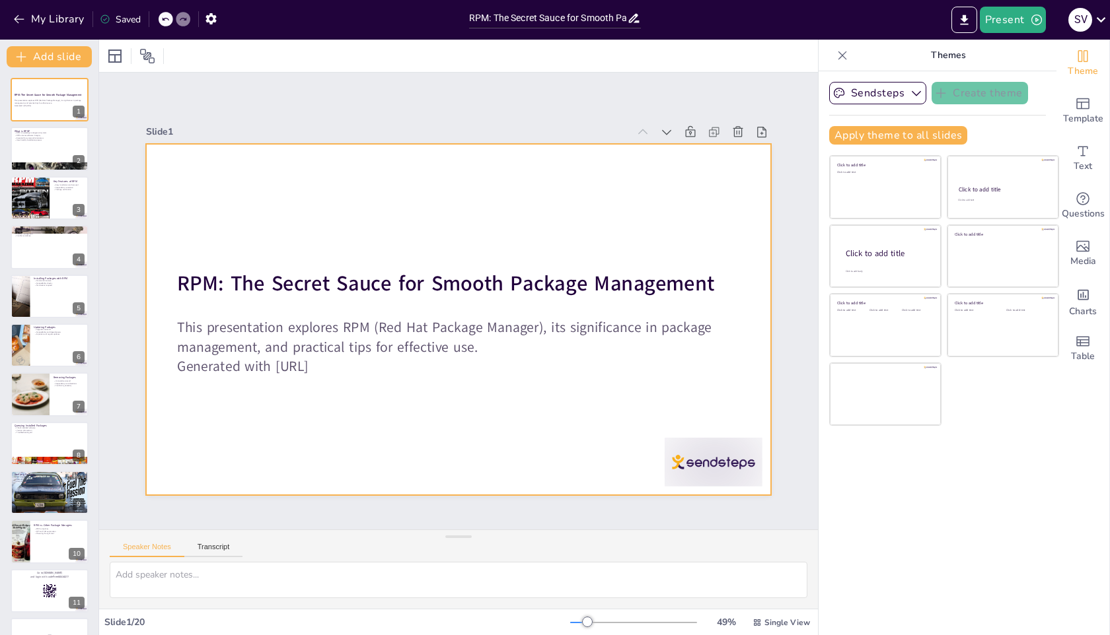
checkbox input "true"
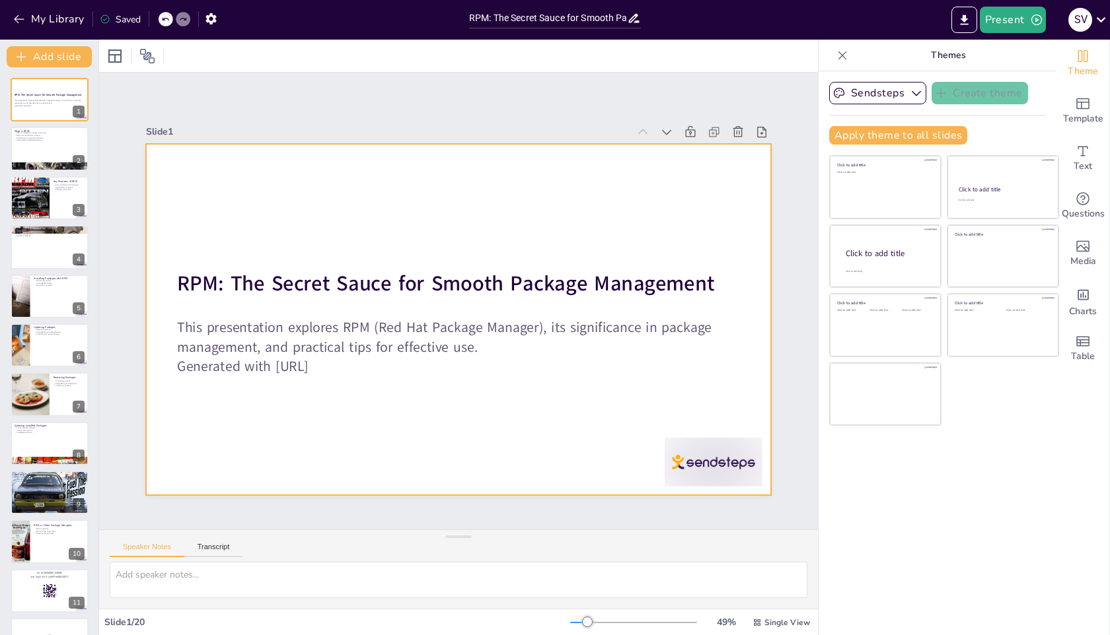
checkbox input "true"
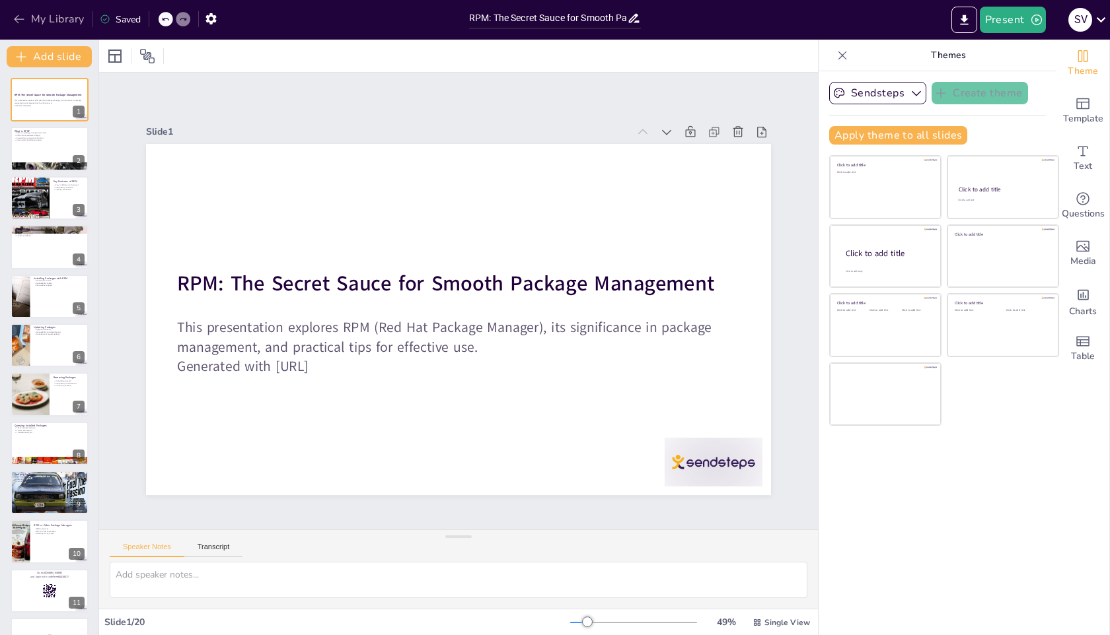
click at [30, 15] on button "My Library" at bounding box center [50, 19] width 80 height 21
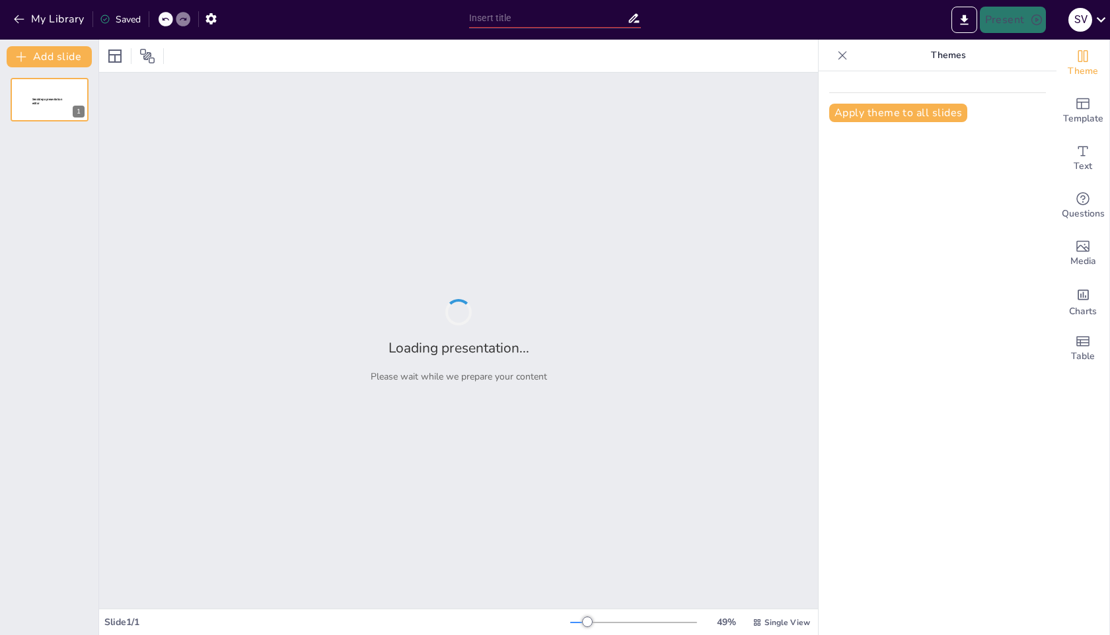
type input "RPM: The Secret Sauce for Smooth Package Management"
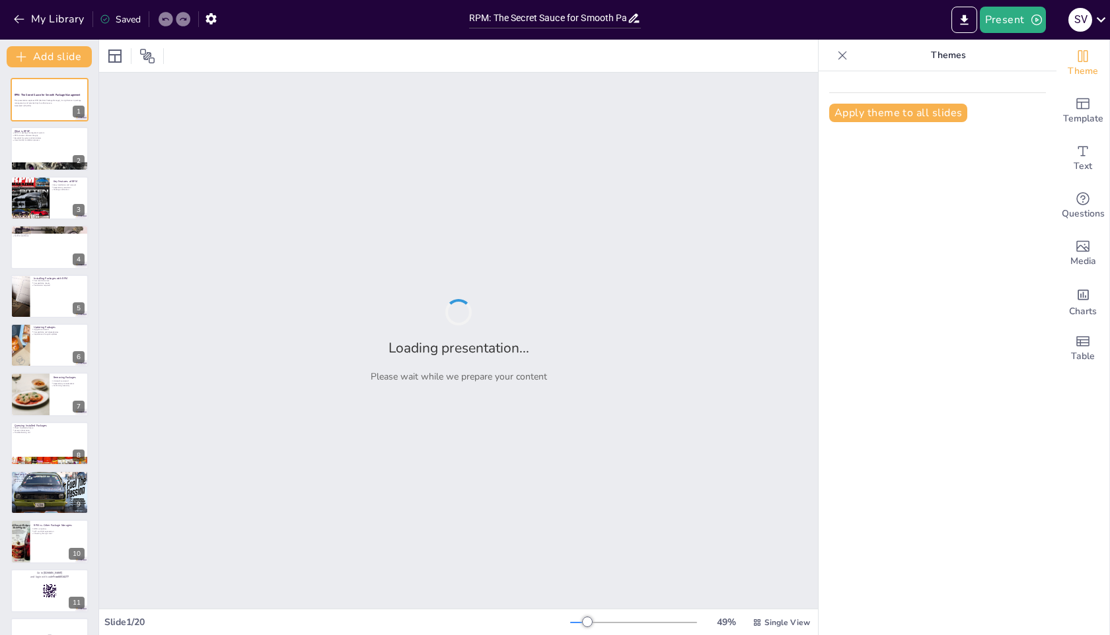
checkbox input "true"
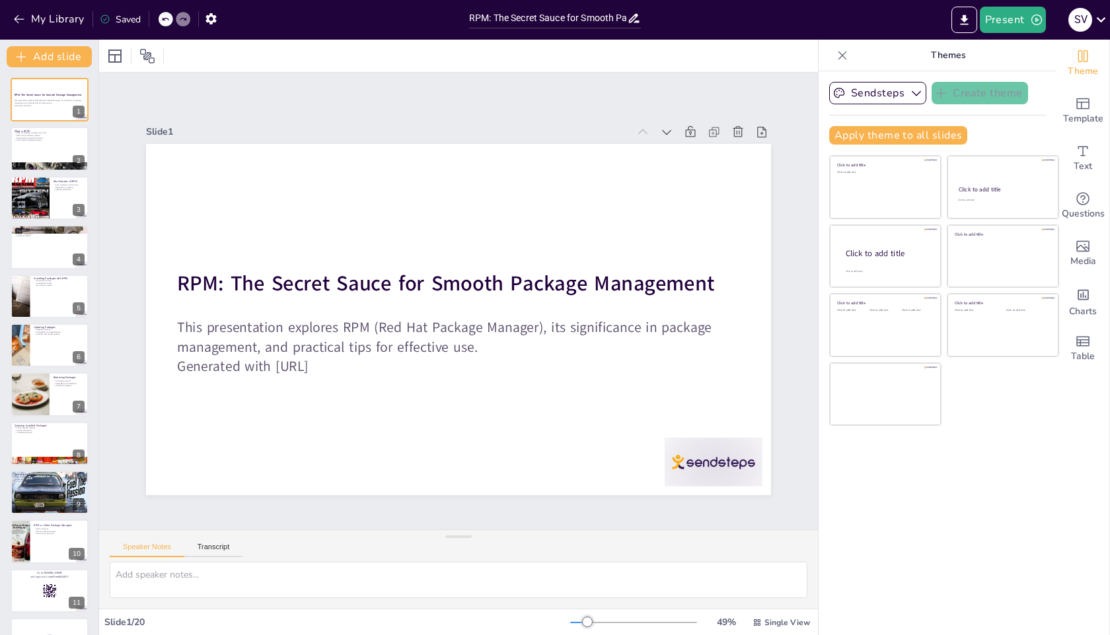
checkbox input "true"
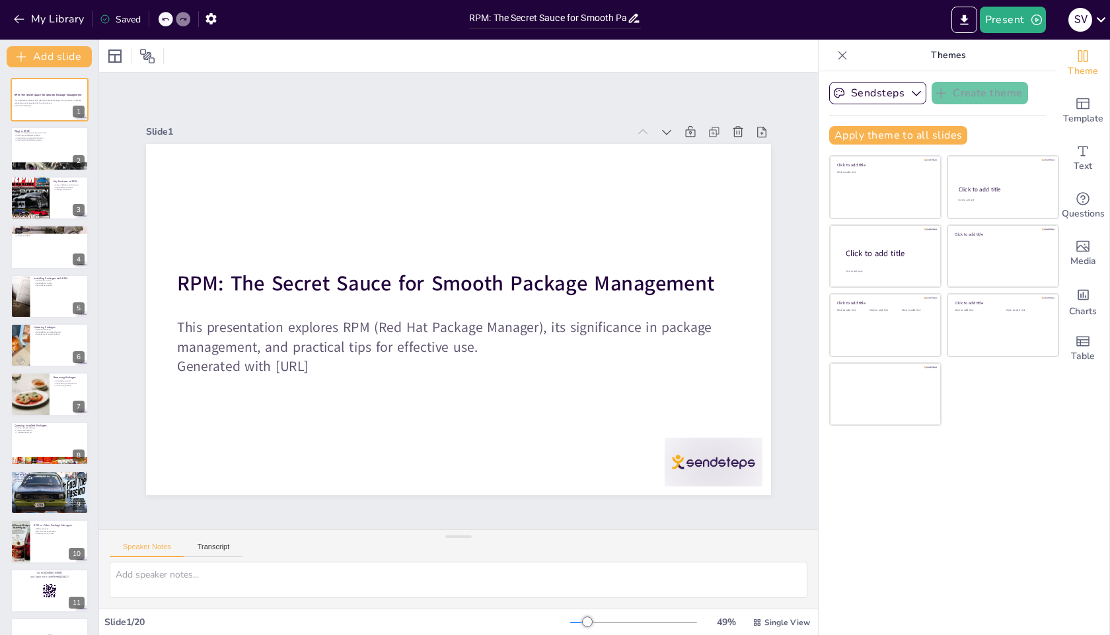
checkbox input "true"
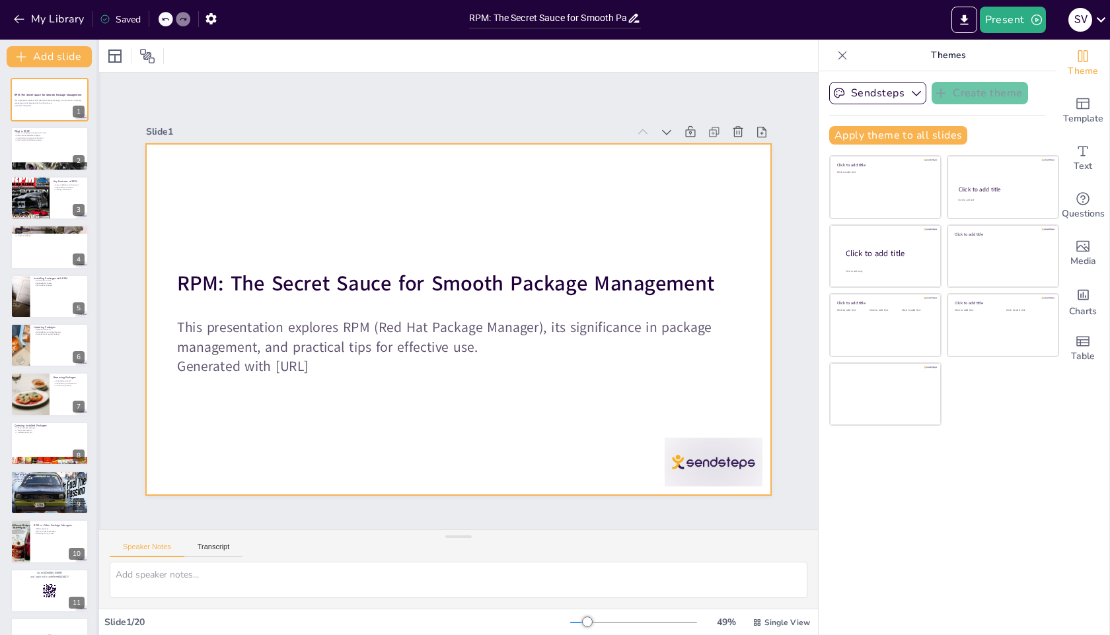
checkbox input "true"
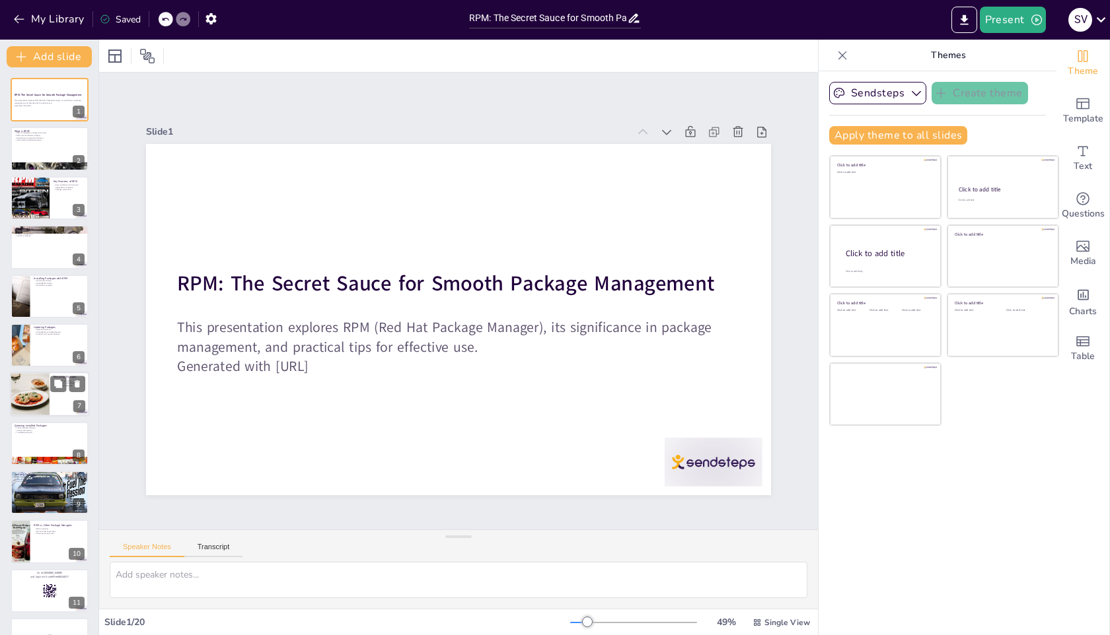
checkbox input "true"
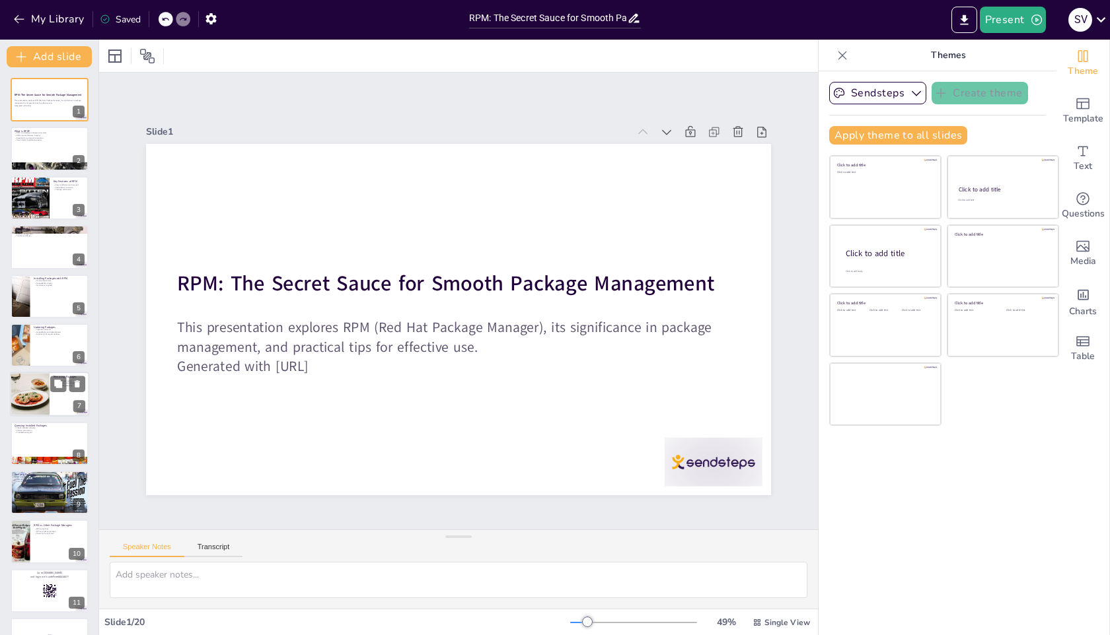
checkbox input "true"
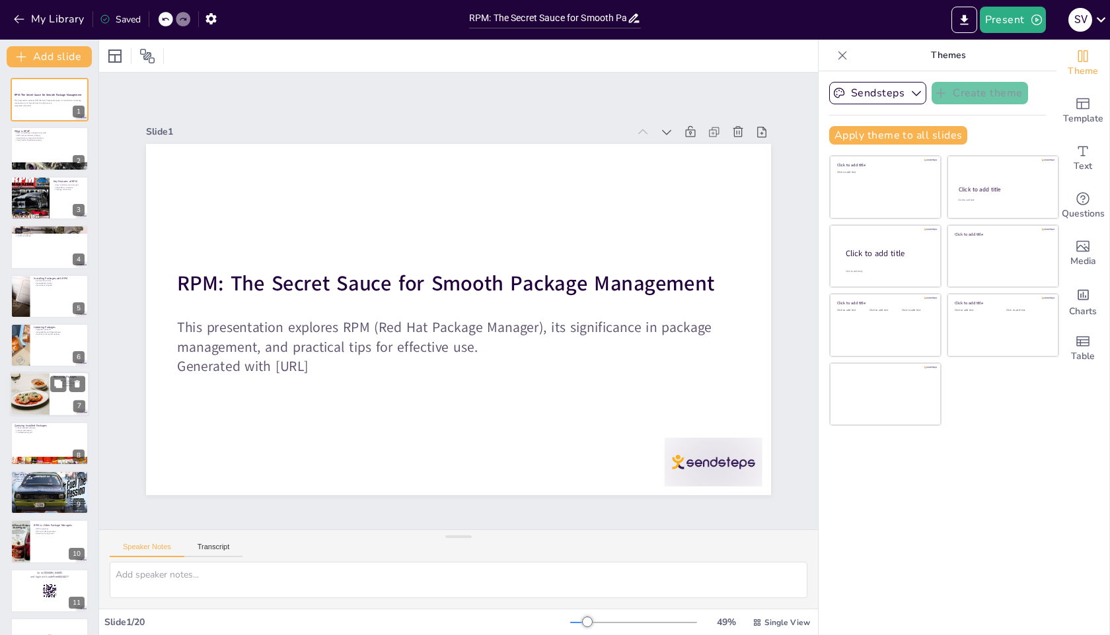
checkbox input "true"
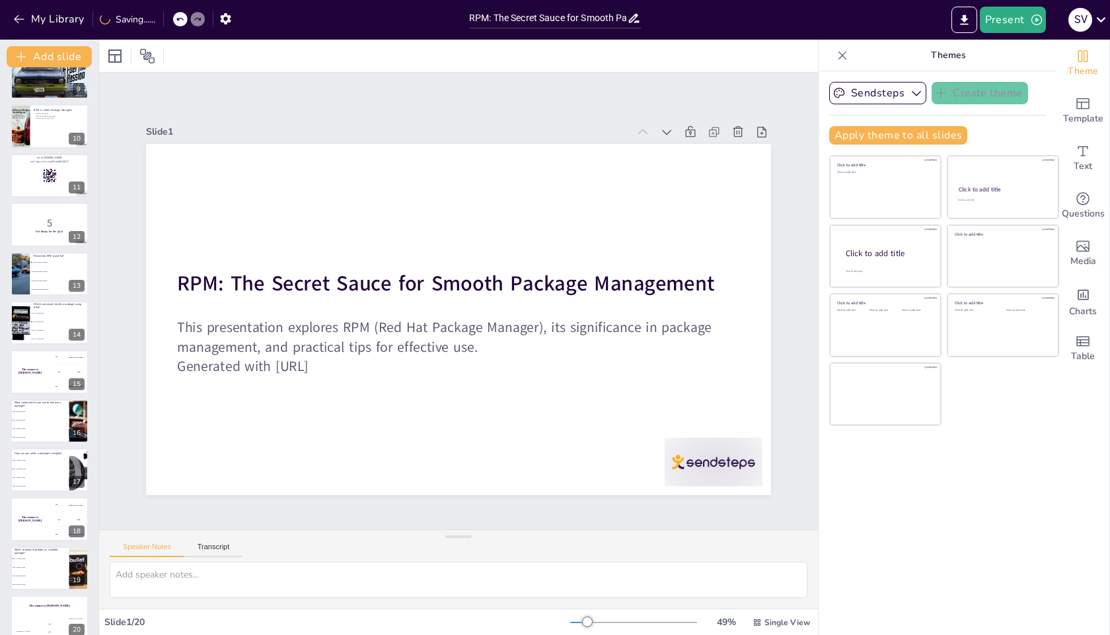
scroll to position [430, 0]
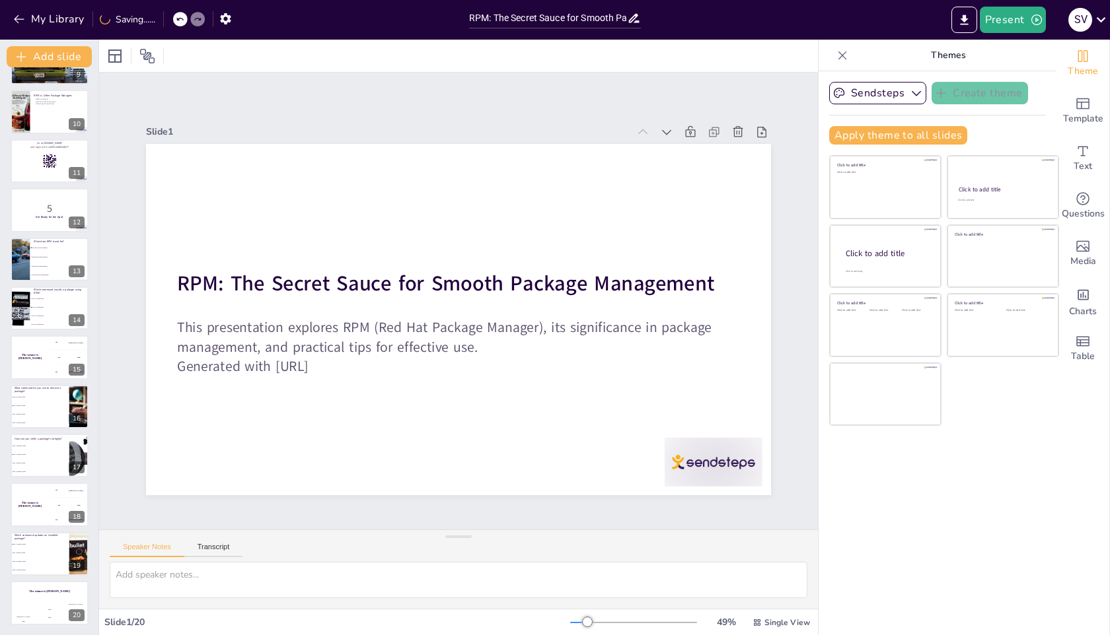
checkbox input "true"
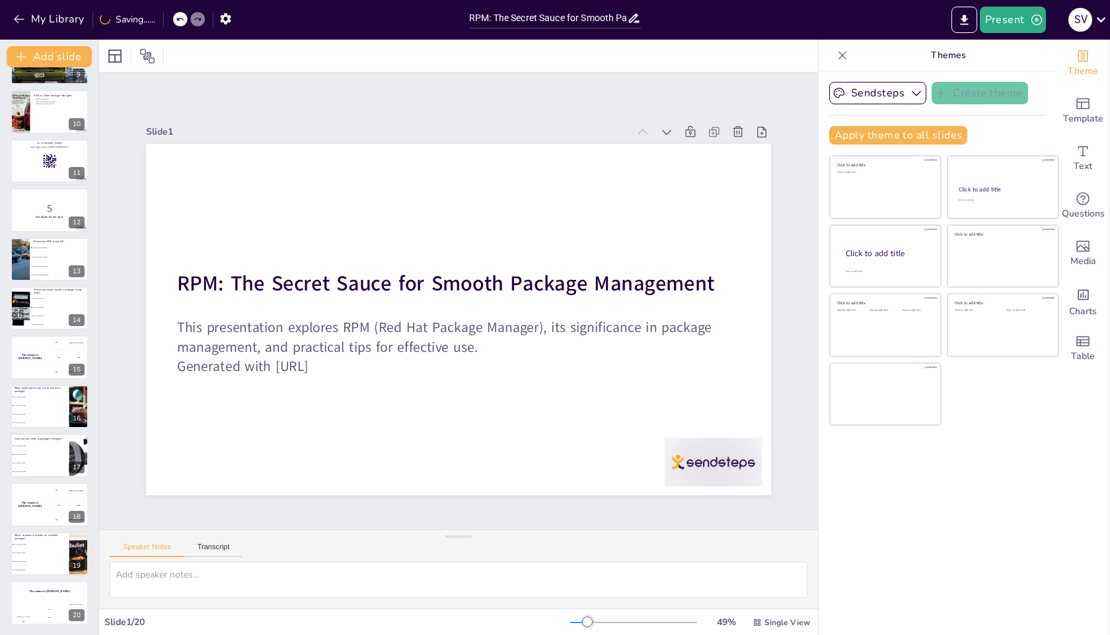
scroll to position [0, 0]
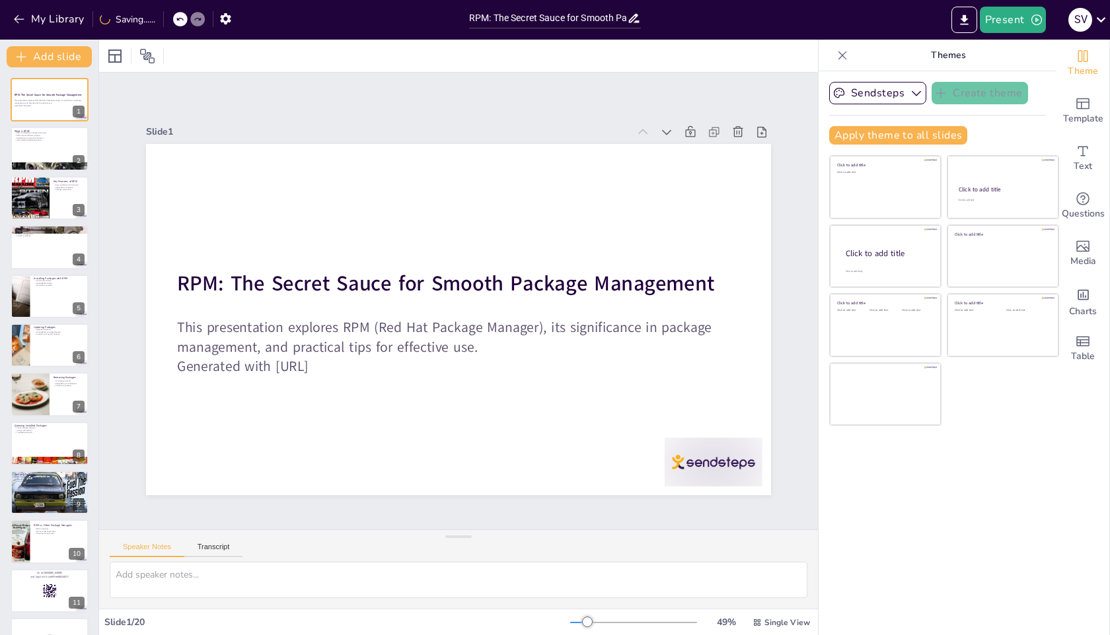
checkbox input "true"
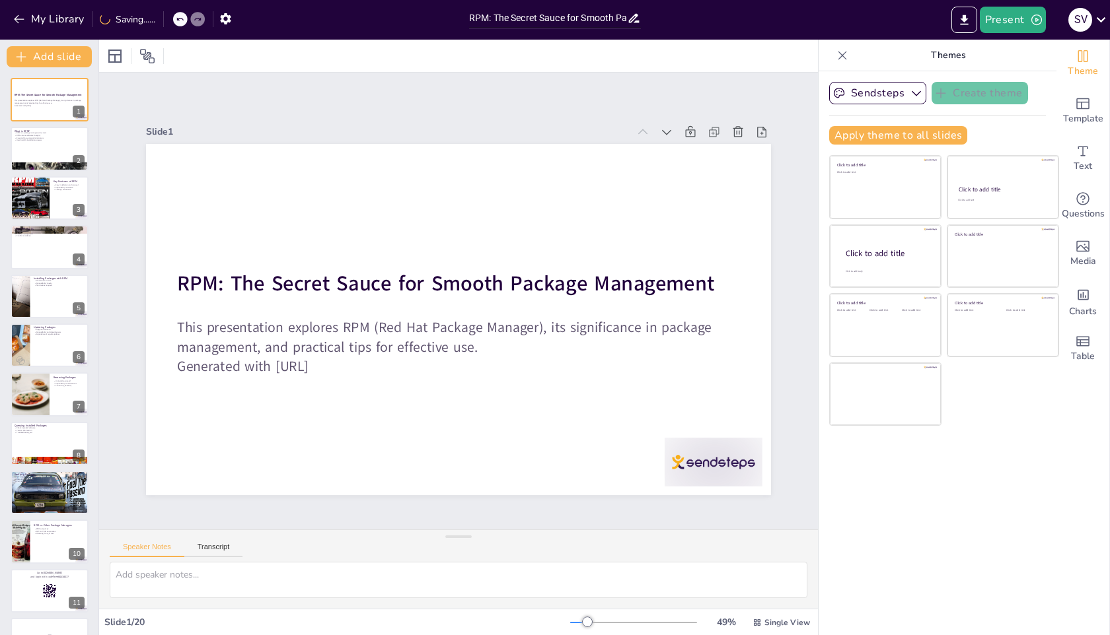
checkbox input "true"
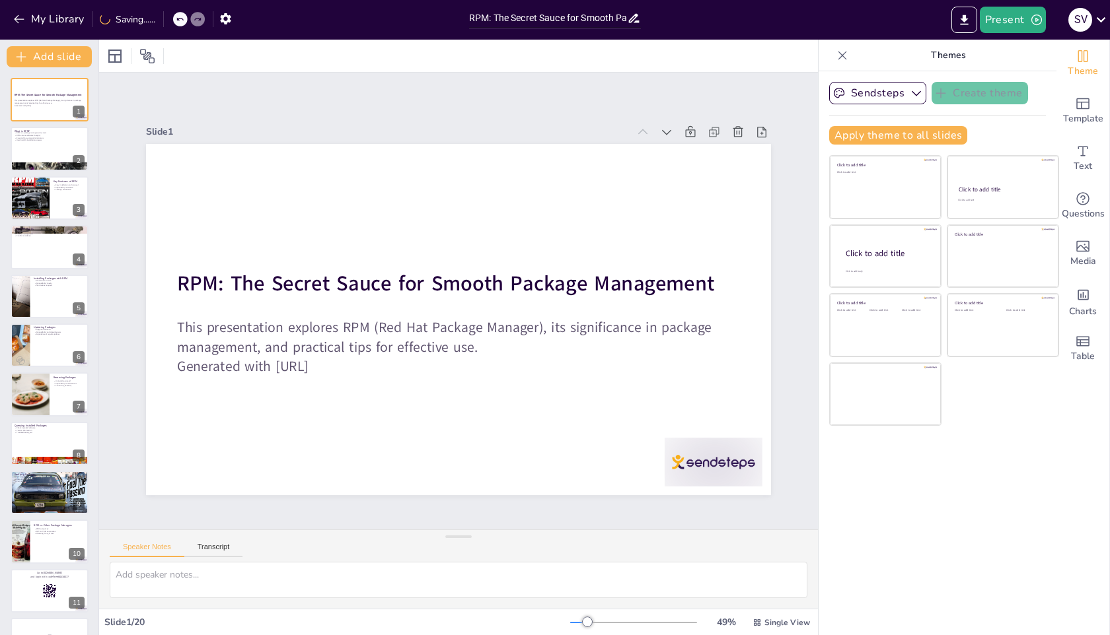
checkbox input "true"
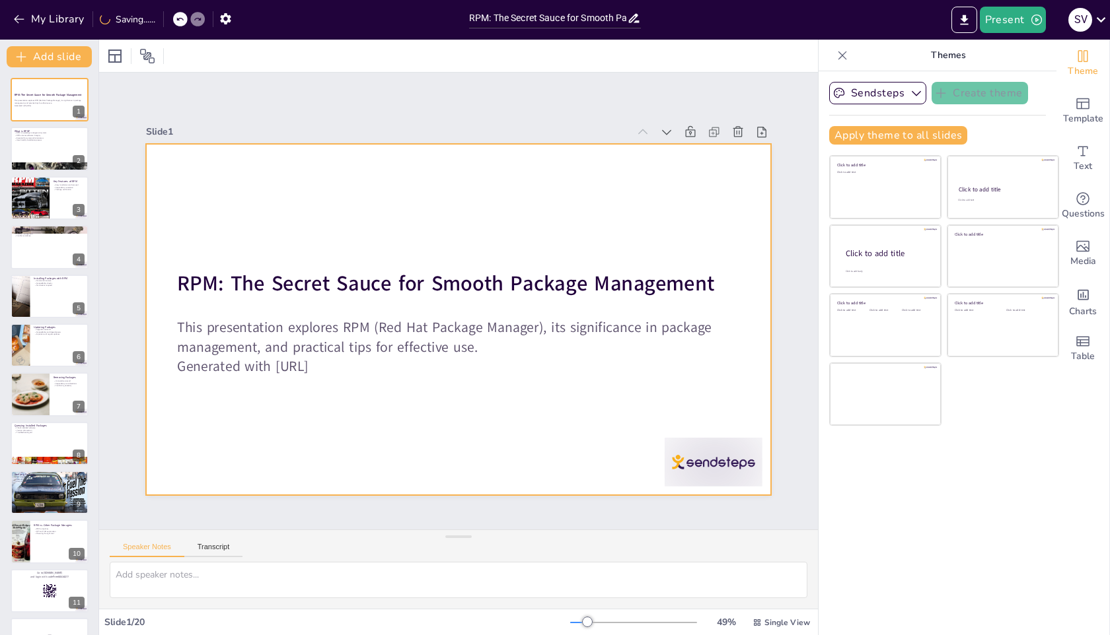
checkbox input "true"
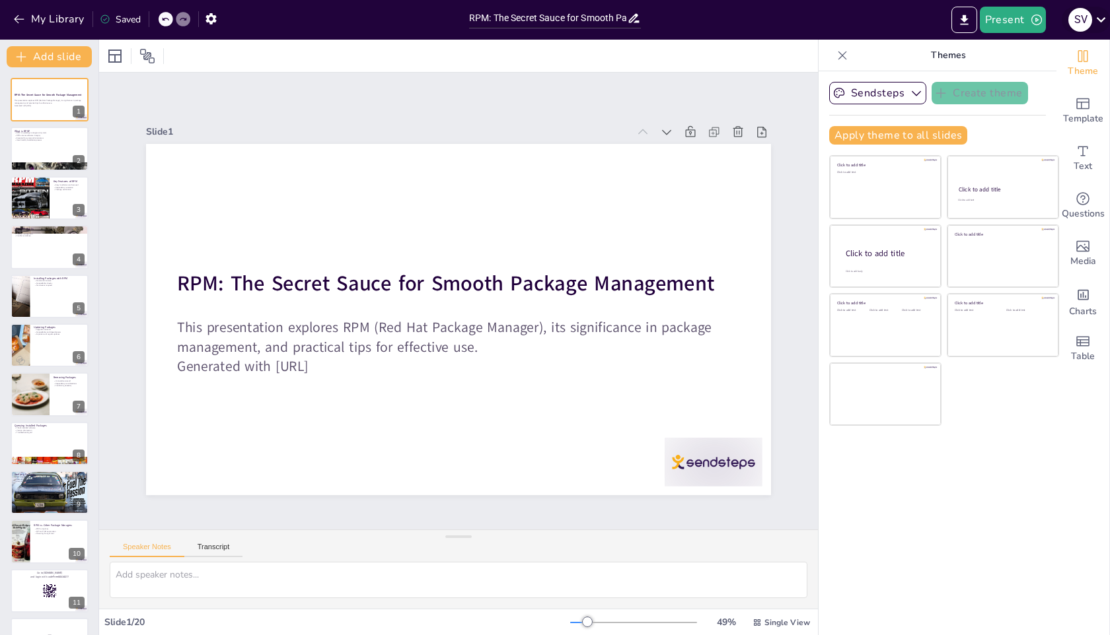
click at [1102, 20] on icon at bounding box center [1101, 20] width 18 height 18
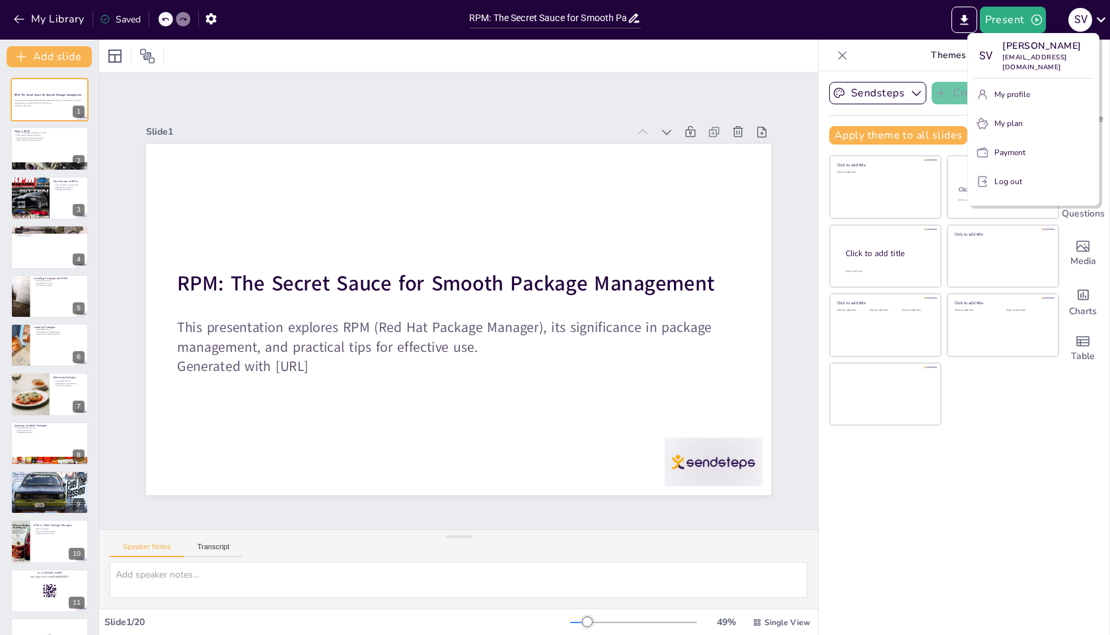
click at [1009, 176] on p "Log out" at bounding box center [1008, 182] width 28 height 12
